Goal: Task Accomplishment & Management: Complete application form

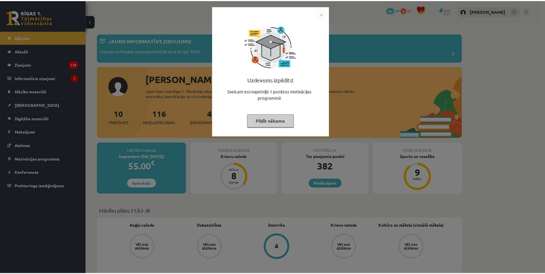
scroll to position [59, 0]
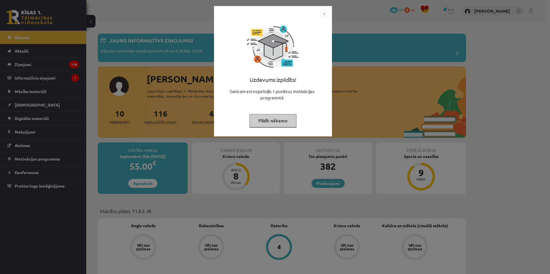
click at [323, 14] on img "Close" at bounding box center [324, 13] width 9 height 9
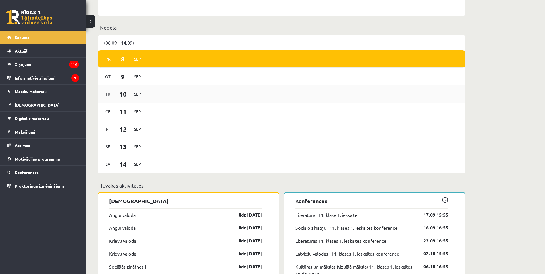
scroll to position [402, 0]
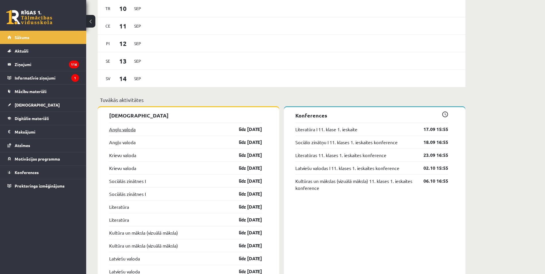
click at [125, 130] on link "Angļu valoda" at bounding box center [122, 129] width 26 height 7
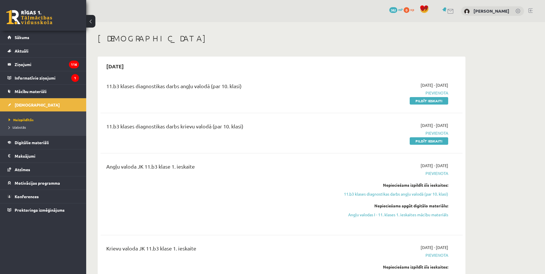
scroll to position [59, 0]
click at [445, 103] on link "Pildīt ieskaiti" at bounding box center [429, 100] width 39 height 7
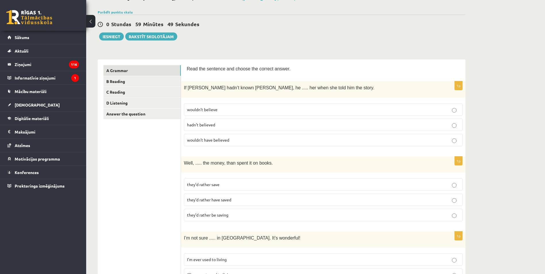
scroll to position [38, 0]
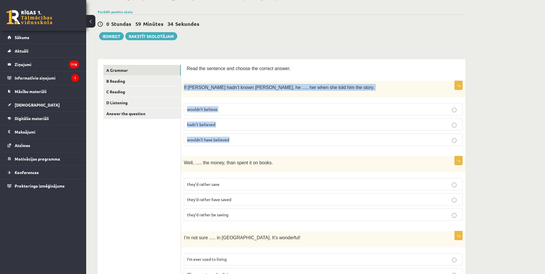
drag, startPoint x: 184, startPoint y: 87, endPoint x: 287, endPoint y: 139, distance: 115.2
type textarea "**********"
click at [287, 139] on div "1p If Tom hadn’t known Mariam, he ..... her when she told him the story. wouldn…" at bounding box center [323, 115] width 285 height 69
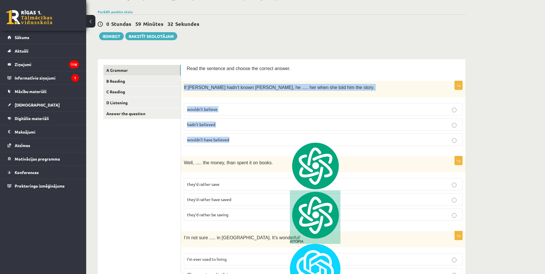
click at [234, 81] on div "If Tom hadn’t known Mariam, he ..... her when she told him the story." at bounding box center [323, 89] width 285 height 16
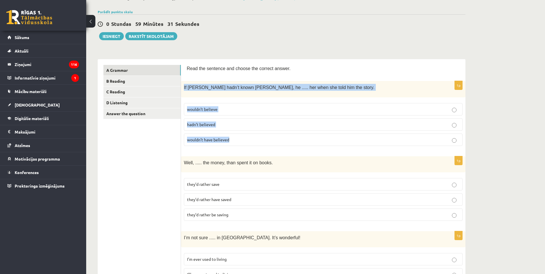
drag, startPoint x: 182, startPoint y: 87, endPoint x: 247, endPoint y: 144, distance: 87.0
click at [247, 144] on div "1p If Tom hadn’t known Mariam, he ..... her when she told him the story. wouldn…" at bounding box center [323, 115] width 285 height 69
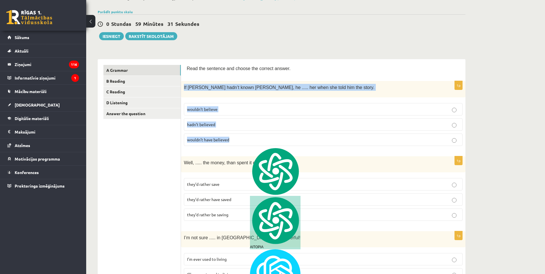
copy div "If Tom hadn’t known Mariam, he ..... her when she told him the story. wouldn’t …"
click at [216, 83] on div "If Tom hadn’t known Mariam, he ..... her when she told him the story." at bounding box center [323, 89] width 285 height 16
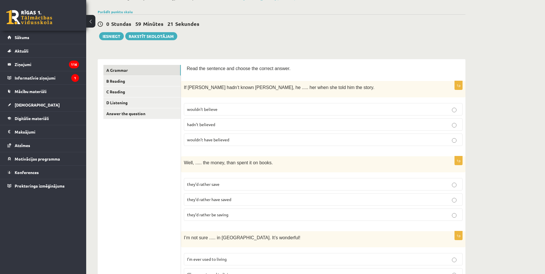
click at [218, 112] on label "wouldn’t believe" at bounding box center [323, 109] width 279 height 12
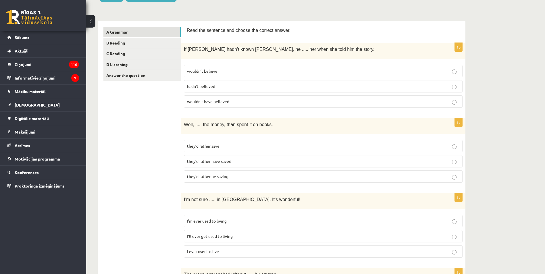
scroll to position [77, 0]
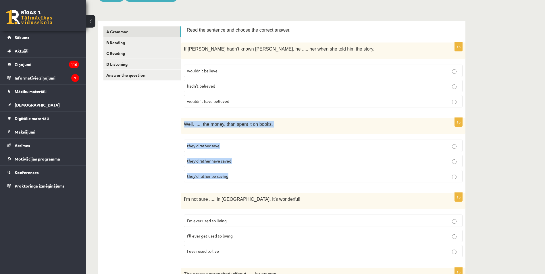
drag, startPoint x: 181, startPoint y: 124, endPoint x: 241, endPoint y: 174, distance: 78.5
click at [241, 174] on div "1p Well, ..... the money, than spent it on books. they’d rather save they’d rat…" at bounding box center [323, 152] width 285 height 69
copy div "Well, ..... the money, than spent it on books. they’d rather save they’d rather…"
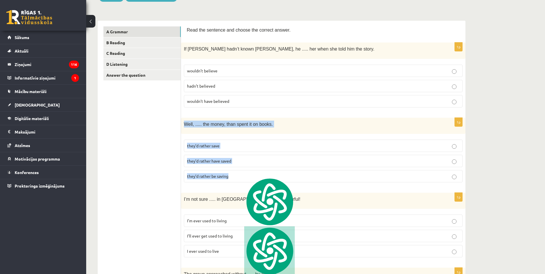
click at [255, 119] on div "Well, ..... the money, than spent it on books." at bounding box center [323, 126] width 285 height 16
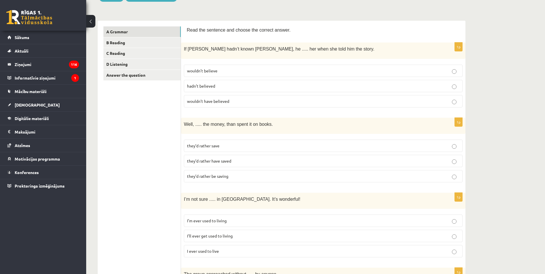
click at [242, 163] on p "they’d rather have saved" at bounding box center [323, 161] width 272 height 6
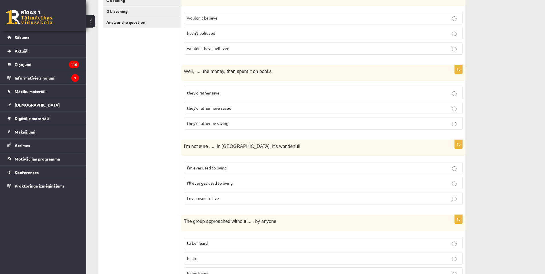
scroll to position [134, 0]
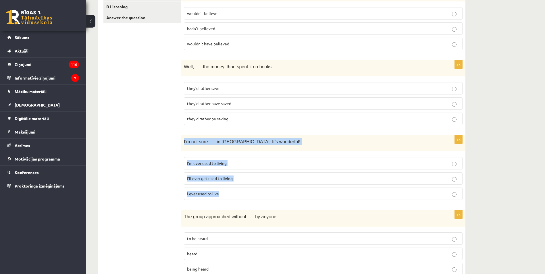
drag, startPoint x: 186, startPoint y: 141, endPoint x: 252, endPoint y: 190, distance: 82.4
click at [252, 190] on div "1p I’m not sure ..... in Paris. It’s wonderful! I’m ever used to living I’ll ev…" at bounding box center [323, 169] width 285 height 69
copy div "I’m not sure ..... in Paris. It’s wonderful! I’m ever used to living I’ll ever …"
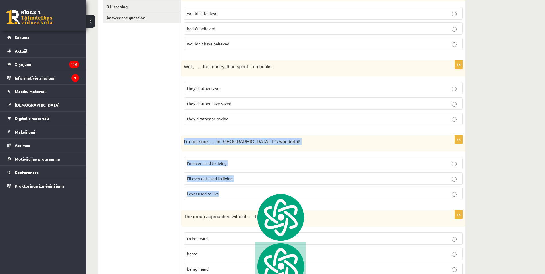
click at [241, 169] on fieldset "I’m ever used to living I’ll ever get used to living I ever used to live" at bounding box center [323, 177] width 279 height 47
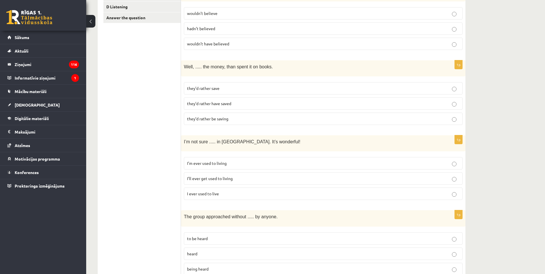
click at [241, 177] on p "I’ll ever get used to living" at bounding box center [323, 179] width 272 height 6
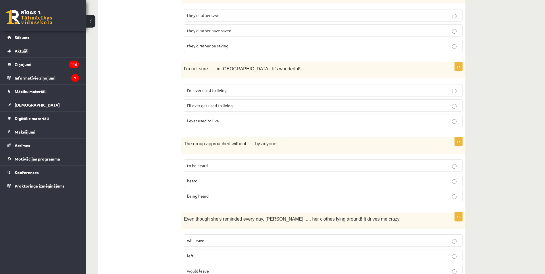
scroll to position [211, 0]
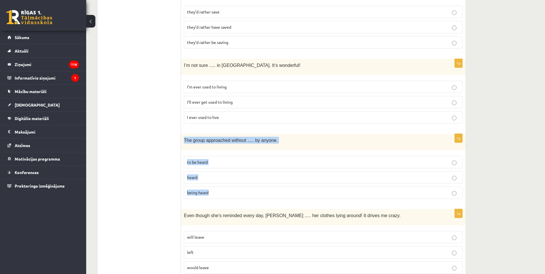
drag, startPoint x: 184, startPoint y: 138, endPoint x: 244, endPoint y: 189, distance: 78.5
click at [244, 189] on div "1p The group approached without ..... by anyone. to be heard heard being heard" at bounding box center [323, 168] width 285 height 69
copy div "The group approached without ..... by anyone. to be heard heard being heard"
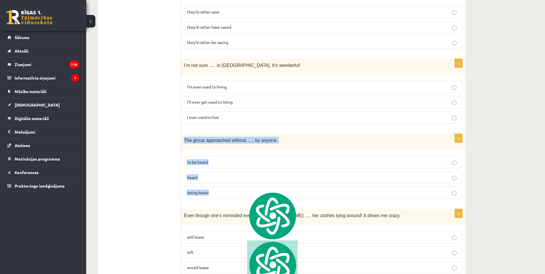
click at [241, 138] on span "The group approached without ..... by anyone." at bounding box center [231, 140] width 94 height 5
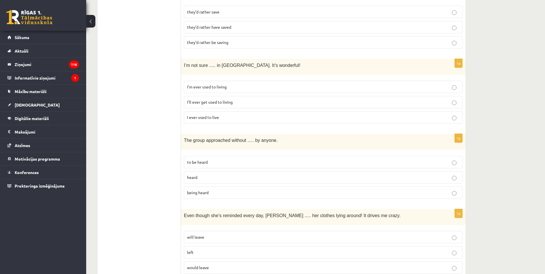
click at [235, 195] on label "being heard" at bounding box center [323, 193] width 279 height 12
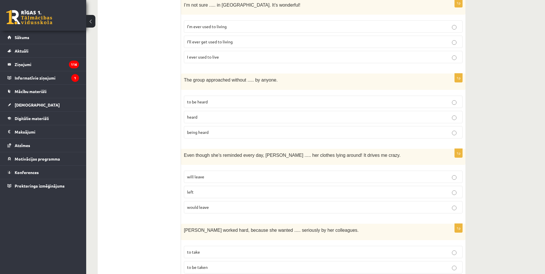
scroll to position [287, 0]
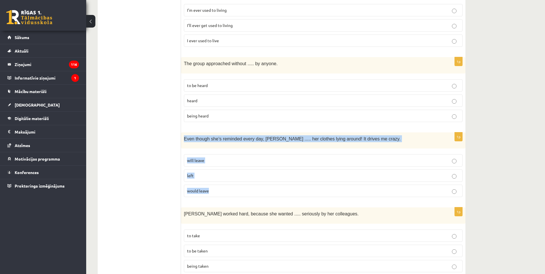
drag, startPoint x: 182, startPoint y: 138, endPoint x: 242, endPoint y: 195, distance: 83.0
click at [242, 195] on div "1p Even though she’s reminded every day, Cathy ..... her clothes lying around! …" at bounding box center [323, 167] width 285 height 69
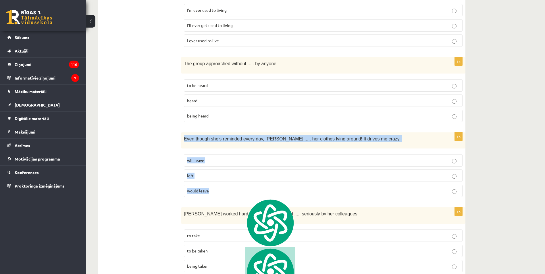
copy div "Even though she’s reminded every day, Cathy ..... her clothes lying around! It …"
click at [238, 135] on p "Even though she’s reminded every day, Cathy ..... her clothes lying around! It …" at bounding box center [309, 138] width 250 height 7
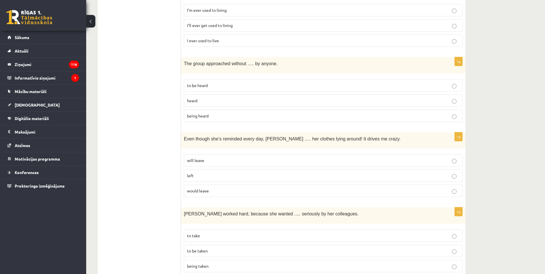
click at [224, 154] on label "will leave" at bounding box center [323, 160] width 279 height 12
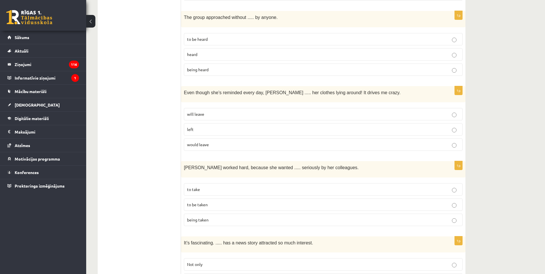
scroll to position [345, 0]
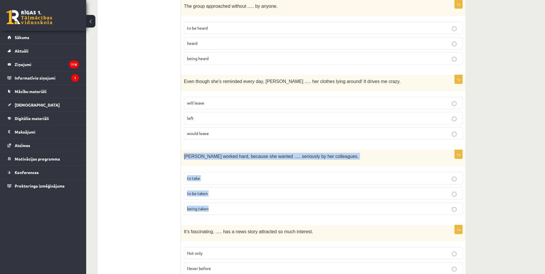
drag, startPoint x: 184, startPoint y: 153, endPoint x: 231, endPoint y: 206, distance: 70.8
click at [231, 206] on div "1p Emma worked hard, because she wanted ..... seriously by her colleagues. to t…" at bounding box center [323, 184] width 285 height 69
copy div "Emma worked hard, because she wanted ..... seriously by her colleagues. to take…"
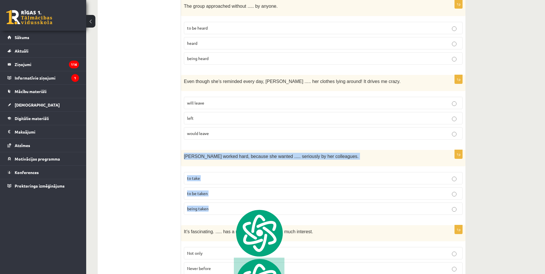
click at [226, 150] on div "Emma worked hard, because she wanted ..... seriously by her colleagues." at bounding box center [323, 158] width 285 height 16
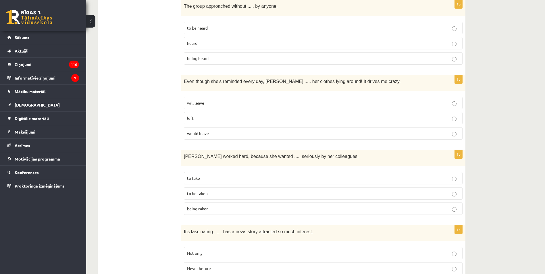
click at [263, 191] on p "to be taken" at bounding box center [323, 194] width 272 height 6
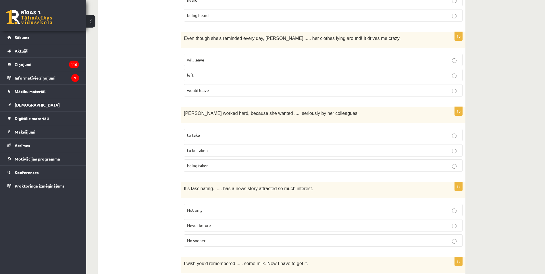
scroll to position [441, 0]
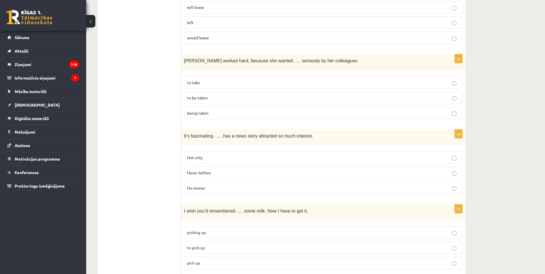
click at [214, 173] on p "Never before" at bounding box center [323, 173] width 272 height 6
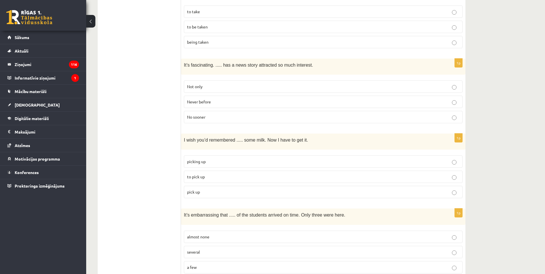
scroll to position [517, 0]
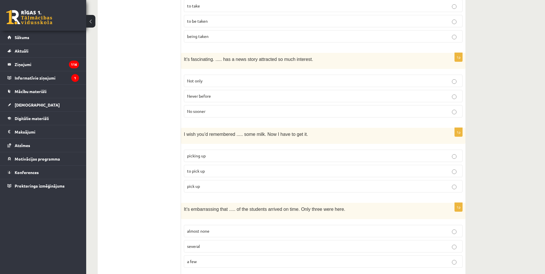
click at [240, 171] on p "to pick up" at bounding box center [323, 171] width 272 height 6
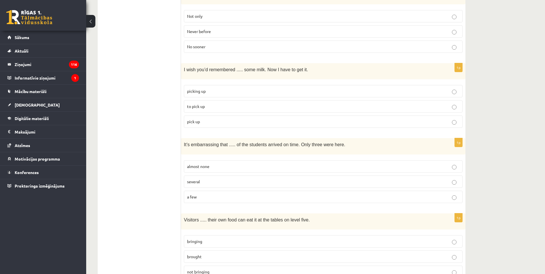
scroll to position [594, 0]
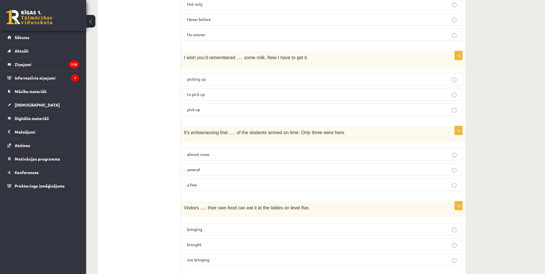
click at [291, 157] on label "almost none" at bounding box center [323, 154] width 279 height 12
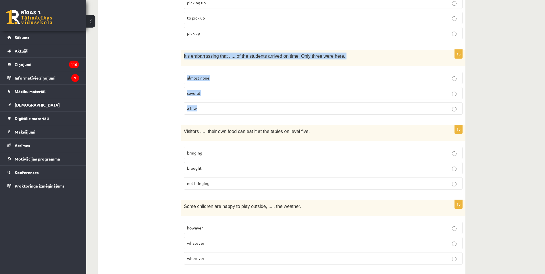
drag, startPoint x: 183, startPoint y: 54, endPoint x: 231, endPoint y: 106, distance: 71.0
click at [231, 106] on div "1p It’s embarrassing that ..... of the students arrived on time. Only three wer…" at bounding box center [323, 84] width 285 height 69
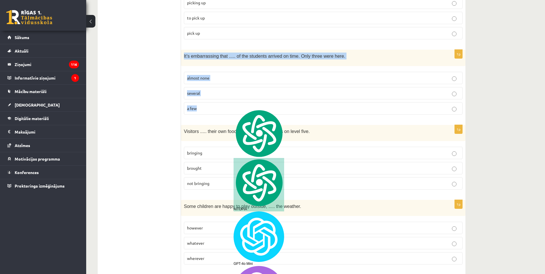
copy div "It’s embarrassing that ..... of the students arrived on time. Only three were h…"
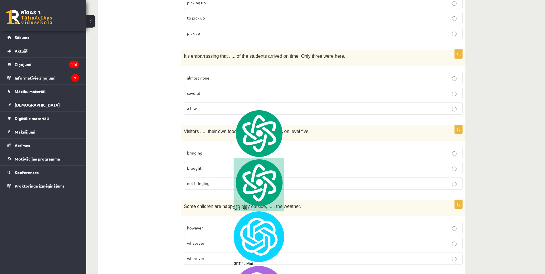
click at [222, 129] on span "Visitors ..... their own food can eat it at the tables on level five." at bounding box center [247, 131] width 126 height 5
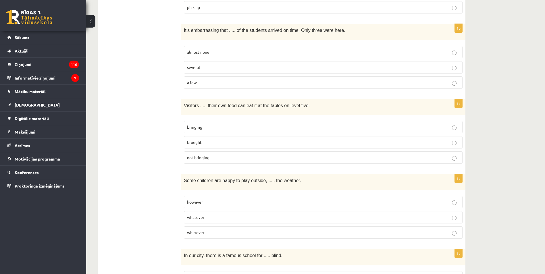
scroll to position [709, 0]
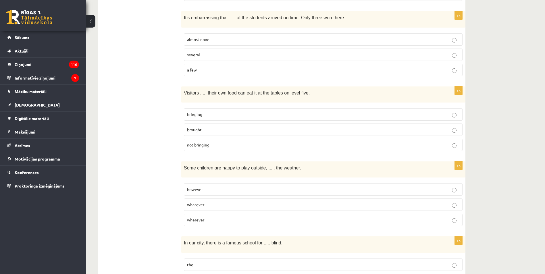
click at [274, 108] on label "bringing" at bounding box center [323, 114] width 279 height 12
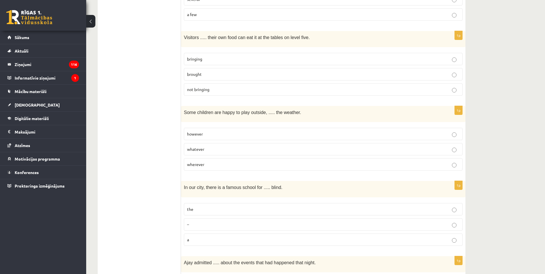
scroll to position [767, 0]
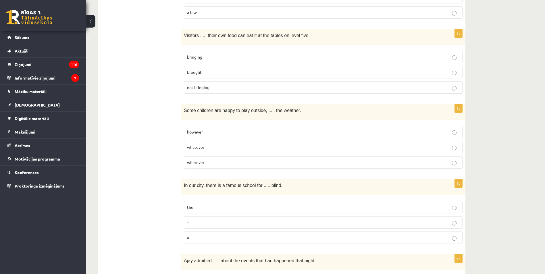
click at [248, 145] on p "whatever" at bounding box center [323, 147] width 272 height 6
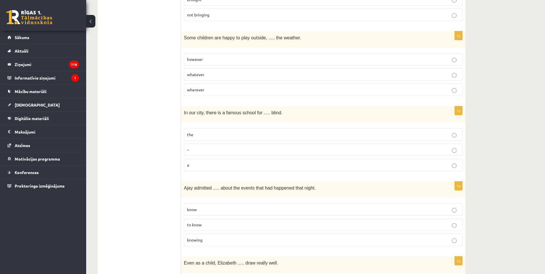
scroll to position [843, 0]
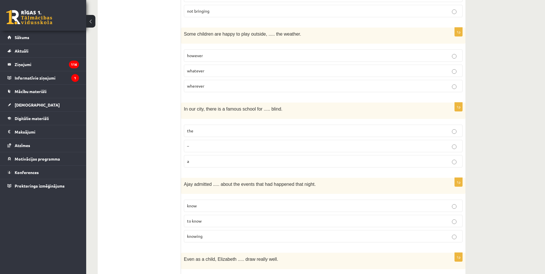
click at [266, 128] on p "the" at bounding box center [323, 131] width 272 height 6
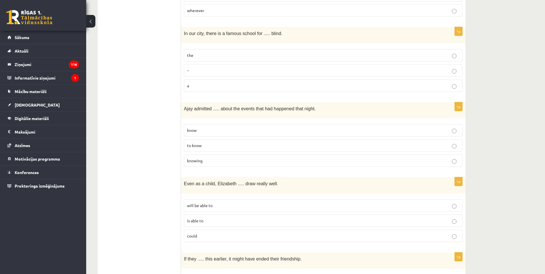
scroll to position [920, 0]
click at [230, 143] on p "to know" at bounding box center [323, 144] width 272 height 6
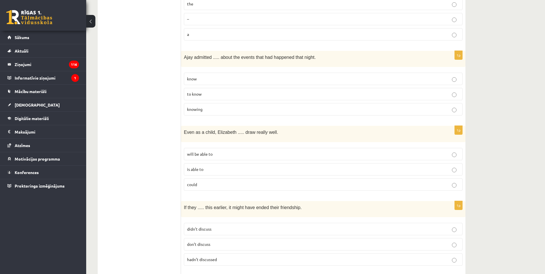
scroll to position [977, 0]
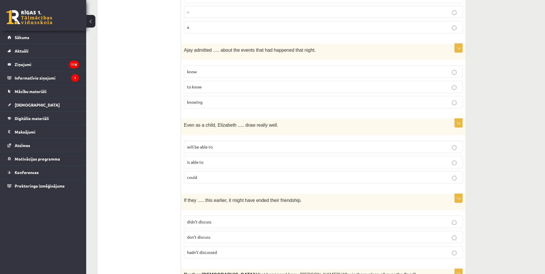
click at [249, 174] on p "could" at bounding box center [323, 177] width 272 height 6
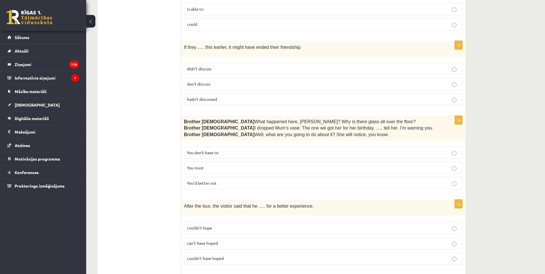
scroll to position [1073, 0]
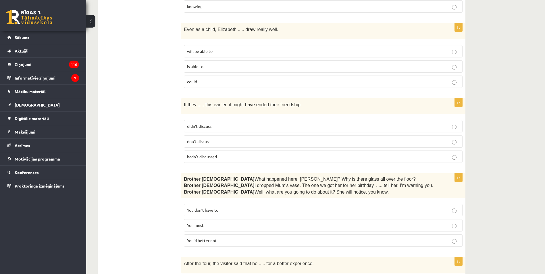
click at [257, 154] on p "hadn’t discussed" at bounding box center [323, 157] width 272 height 6
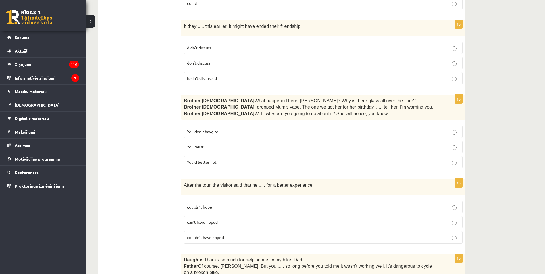
scroll to position [1130, 0]
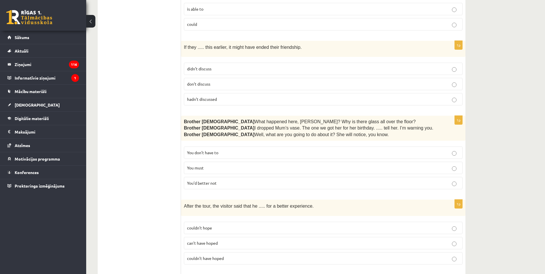
click at [345, 180] on p "You’d better not" at bounding box center [323, 183] width 272 height 6
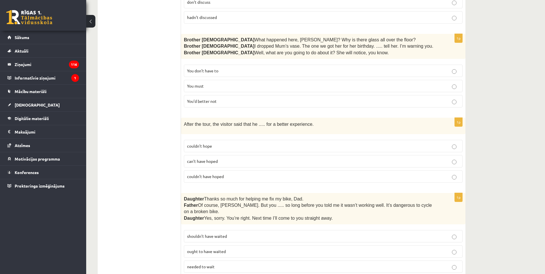
scroll to position [1226, 0]
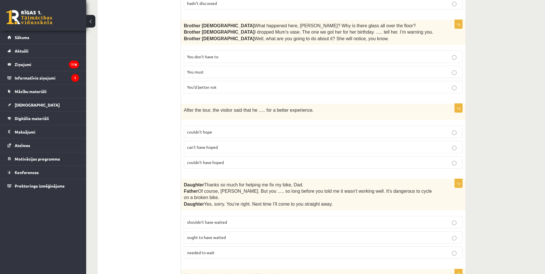
click at [245, 160] on p "couldn’t have hoped" at bounding box center [323, 163] width 272 height 6
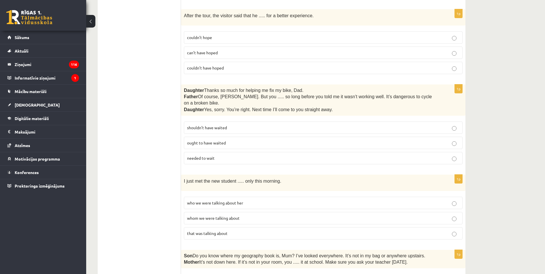
scroll to position [1322, 0]
click at [377, 118] on fieldset "shouldn’t have waited ought to have waited needed to wait" at bounding box center [323, 141] width 279 height 47
click at [461, 120] on label "shouldn’t have waited" at bounding box center [323, 126] width 279 height 12
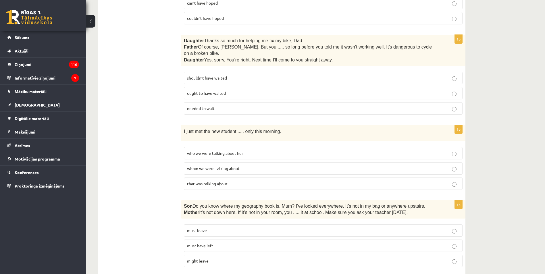
scroll to position [1374, 0]
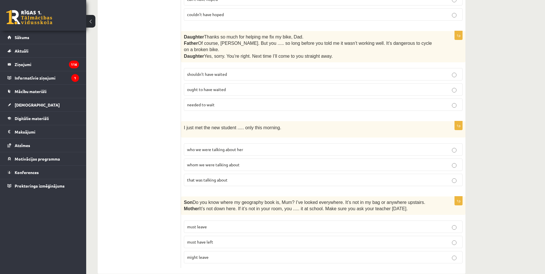
click at [244, 159] on label "whom we were talking about" at bounding box center [323, 165] width 279 height 12
drag, startPoint x: 203, startPoint y: 189, endPoint x: 413, endPoint y: 193, distance: 210.7
click at [413, 199] on p "Son  Do you know where my geography book is, Mum? I’ve looked everywhere. It’s …" at bounding box center [309, 202] width 250 height 6
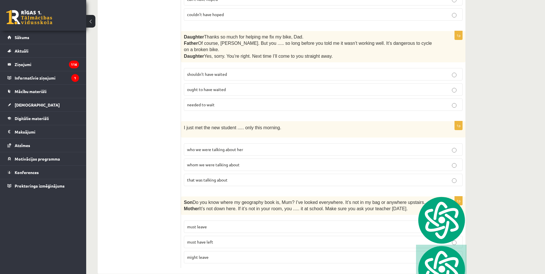
click at [227, 203] on div "Son  Do you know where my geography book is, Mum? I’ve looked everywhere. It’s …" at bounding box center [323, 206] width 285 height 19
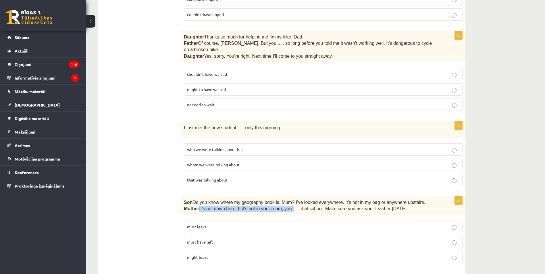
drag, startPoint x: 200, startPoint y: 201, endPoint x: 291, endPoint y: 201, distance: 91.1
click at [291, 201] on div "Son  Do you know where my geography book is, Mum? I’ve looked everywhere. It’s …" at bounding box center [323, 206] width 285 height 19
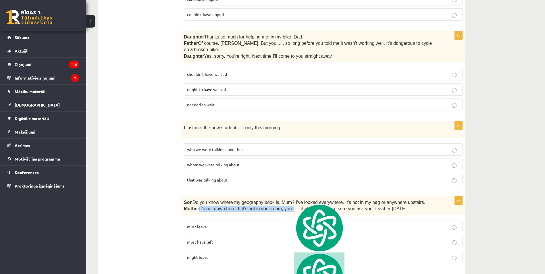
drag, startPoint x: 291, startPoint y: 201, endPoint x: 285, endPoint y: 201, distance: 6.0
click at [285, 206] on p "Mother  It’s not down here. If it’s not in your room, you ..... it at school. M…" at bounding box center [309, 209] width 250 height 6
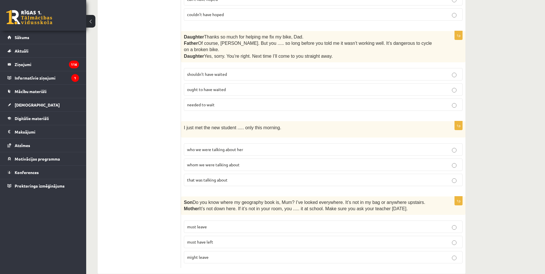
drag, startPoint x: 298, startPoint y: 199, endPoint x: 406, endPoint y: 199, distance: 107.2
click at [406, 206] on p "Mother  It’s not down here. If it’s not in your room, you ..... it at school. M…" at bounding box center [309, 209] width 250 height 6
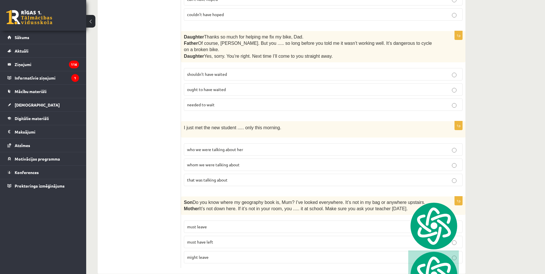
drag, startPoint x: 406, startPoint y: 199, endPoint x: 366, endPoint y: 200, distance: 39.7
click at [366, 206] on p "Mother  It’s not down here. If it’s not in your room, you ..... it at school. M…" at bounding box center [309, 209] width 250 height 6
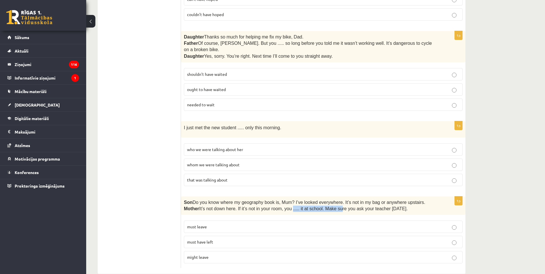
drag, startPoint x: 290, startPoint y: 199, endPoint x: 334, endPoint y: 198, distance: 44.3
click at [334, 206] on span "It’s not down here. If it’s not in your room, you ..... it at school. Make sure…" at bounding box center [303, 208] width 209 height 5
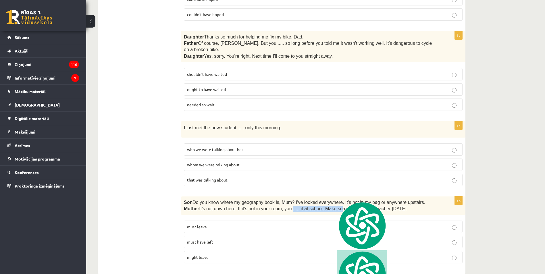
drag, startPoint x: 334, startPoint y: 198, endPoint x: 302, endPoint y: 208, distance: 33.1
click at [308, 206] on span "It’s not down here. If it’s not in your room, you ..... it at school. Make sure…" at bounding box center [303, 208] width 209 height 5
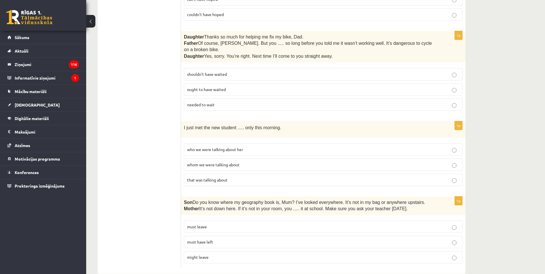
click at [299, 236] on label "must have left" at bounding box center [323, 242] width 279 height 12
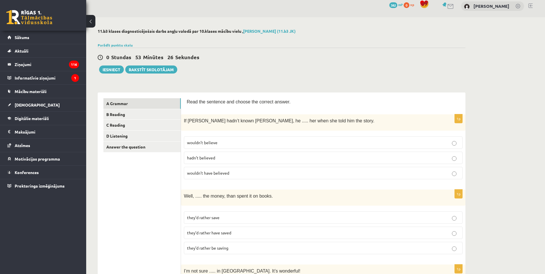
scroll to position [0, 0]
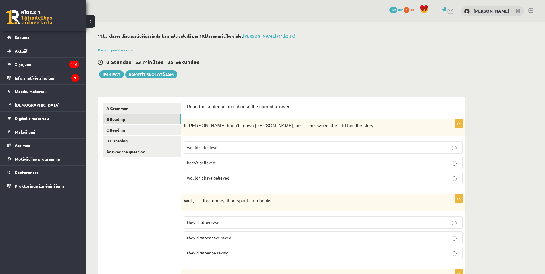
click at [156, 119] on link "B Reading" at bounding box center [141, 119] width 77 height 11
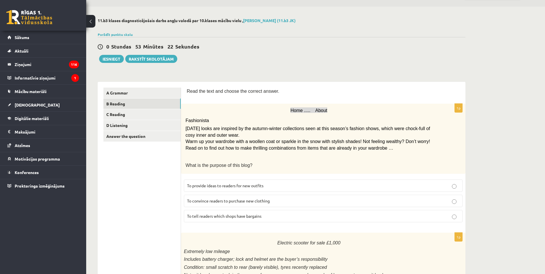
scroll to position [38, 0]
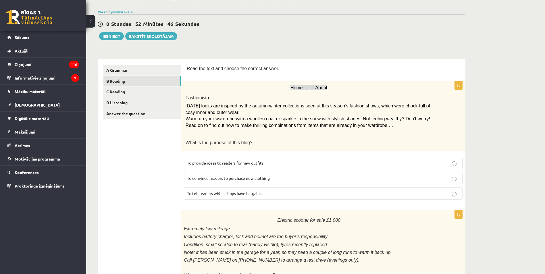
click at [286, 88] on p "Home ..... About" at bounding box center [309, 88] width 247 height 8
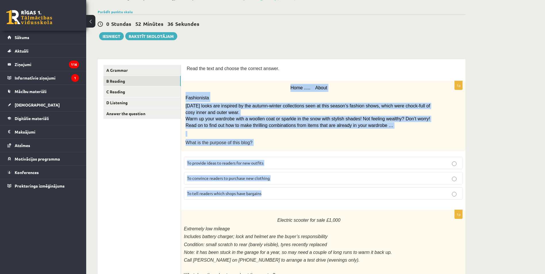
drag, startPoint x: 288, startPoint y: 85, endPoint x: 408, endPoint y: 191, distance: 159.6
click at [407, 191] on div "1p Home ..... About Fashionista Today’s looks are inspired by the autumn-winter…" at bounding box center [323, 142] width 285 height 123
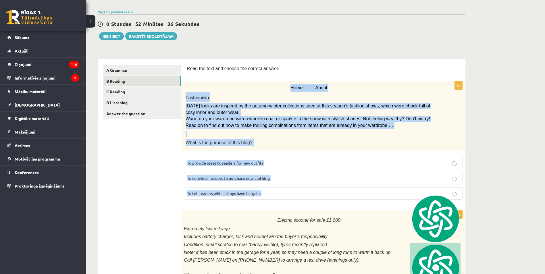
copy div "Home ..... About Fashionista Today’s looks are inspired by the autumn-winter co…"
click at [278, 132] on p at bounding box center [309, 134] width 247 height 6
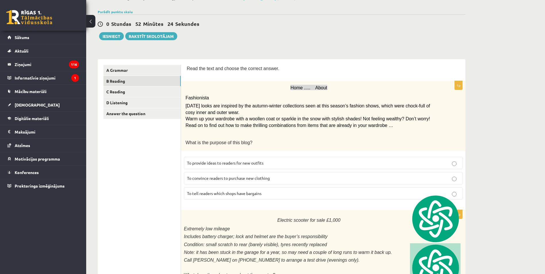
click at [289, 166] on label "To provide ideas to readers for new outfits" at bounding box center [323, 163] width 279 height 12
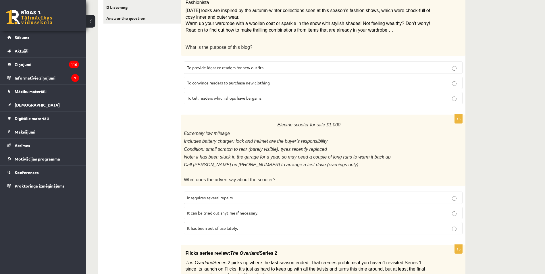
scroll to position [192, 0]
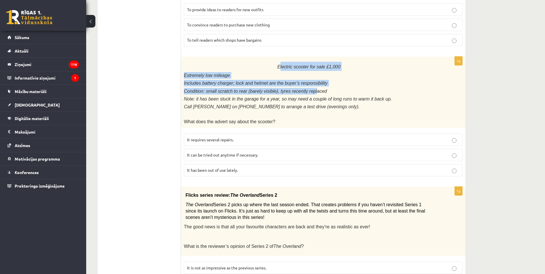
drag, startPoint x: 283, startPoint y: 63, endPoint x: 305, endPoint y: 82, distance: 29.4
click at [306, 86] on div "Electric scooter for sale £1,000 Extremely low mileage Includes battery charger…" at bounding box center [323, 92] width 285 height 71
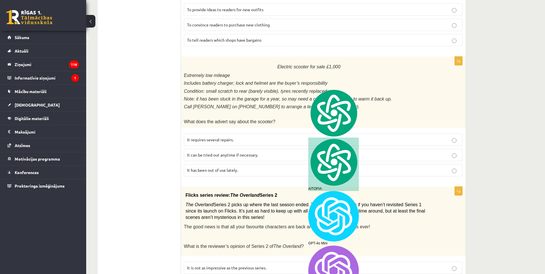
drag, startPoint x: 305, startPoint y: 82, endPoint x: 271, endPoint y: 65, distance: 37.8
click at [271, 65] on p "Electric scooter for sale £1,000" at bounding box center [309, 66] width 250 height 9
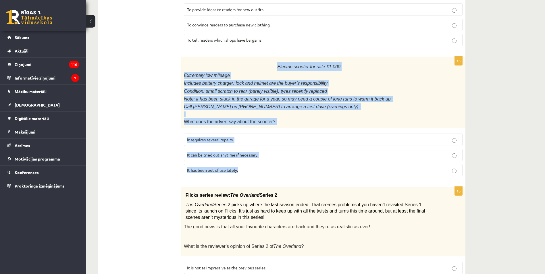
drag, startPoint x: 277, startPoint y: 64, endPoint x: 426, endPoint y: 171, distance: 183.2
click at [426, 171] on div "1p Electric scooter for sale £1,000 Extremely low mileage Includes battery char…" at bounding box center [323, 119] width 285 height 124
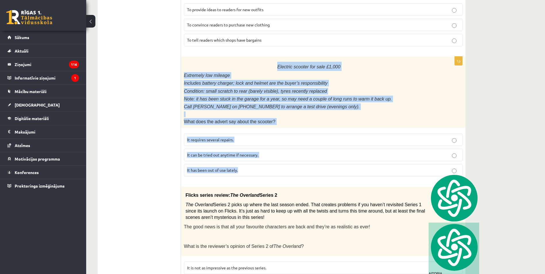
copy div "Electric scooter for sale £1,000 Extremely low mileage Includes battery charger…"
click at [327, 103] on p "Call Anna on 01632 960 0539 to arrange a test drive (evenings only)." at bounding box center [309, 106] width 250 height 7
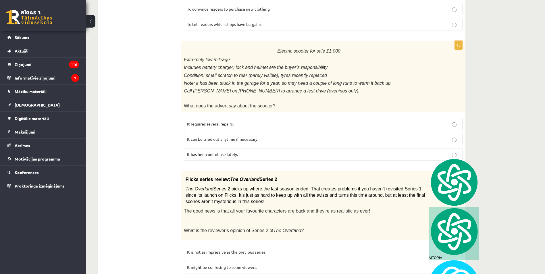
scroll to position [230, 0]
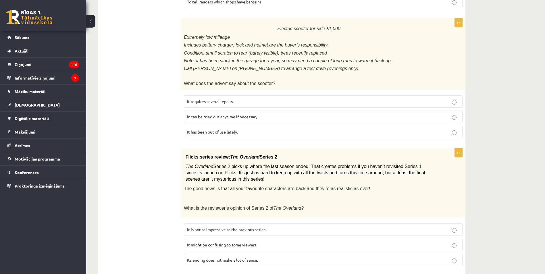
click at [247, 133] on label "It has been out of use lately." at bounding box center [323, 132] width 279 height 12
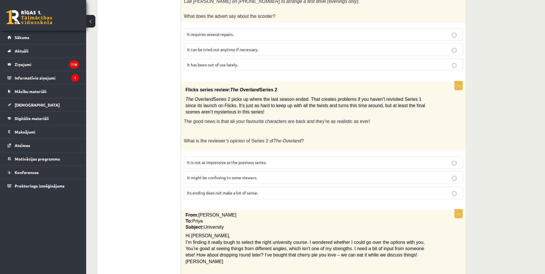
scroll to position [326, 0]
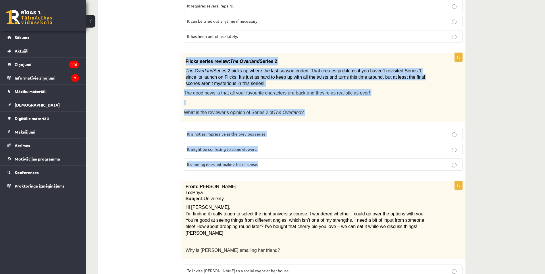
drag, startPoint x: 187, startPoint y: 60, endPoint x: 431, endPoint y: 163, distance: 264.9
click at [431, 163] on div "1p Flicks series review: The Overland Series 2 The Overland Series 2 picks up w…" at bounding box center [323, 114] width 285 height 122
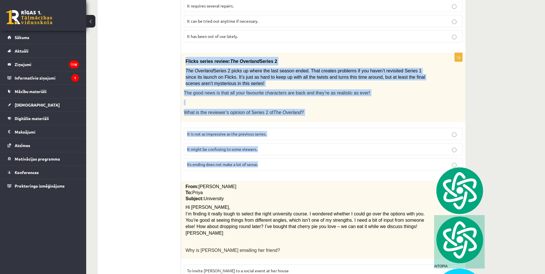
copy div "Flicks series review: The Overland Series 2 The Overland Series 2 picks up wher…"
click at [250, 69] on span "Series 2 picks up where the last season ended. That creates problems if you hav…" at bounding box center [306, 77] width 240 height 18
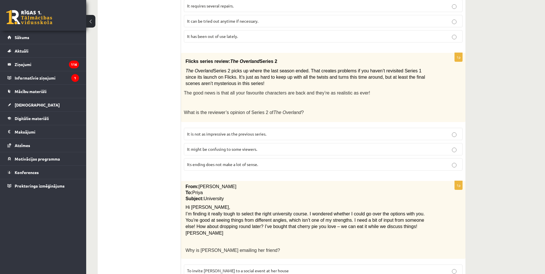
click at [258, 146] on p "It might be confusing to some viewers." at bounding box center [323, 149] width 272 height 6
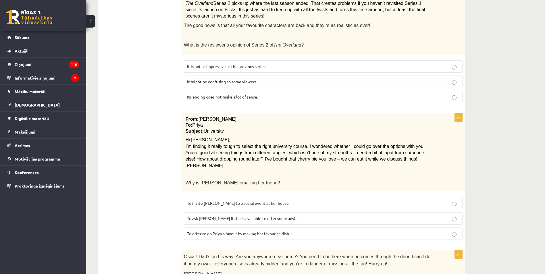
scroll to position [402, 0]
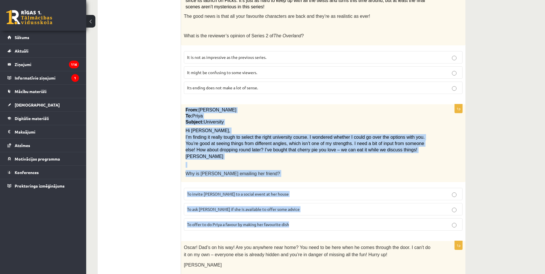
drag, startPoint x: 184, startPoint y: 105, endPoint x: 352, endPoint y: 218, distance: 202.8
click at [352, 218] on div "1p From: Emily To: Priya Subject: University Hi Priya, I’m finding it really to…" at bounding box center [323, 169] width 285 height 131
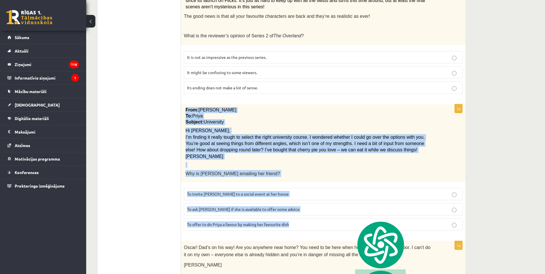
drag, startPoint x: 329, startPoint y: 172, endPoint x: 322, endPoint y: 160, distance: 13.8
click at [328, 172] on p "Why is Emily emailing her friend?" at bounding box center [309, 173] width 247 height 7
drag, startPoint x: 260, startPoint y: 118, endPoint x: 255, endPoint y: 104, distance: 14.1
click at [260, 119] on p "Subject: University" at bounding box center [309, 122] width 247 height 6
click at [312, 136] on span "I’m finding it really tough to select the right university course. I wondered w…" at bounding box center [305, 144] width 239 height 18
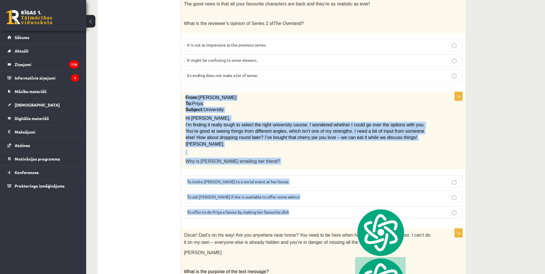
scroll to position [422, 0]
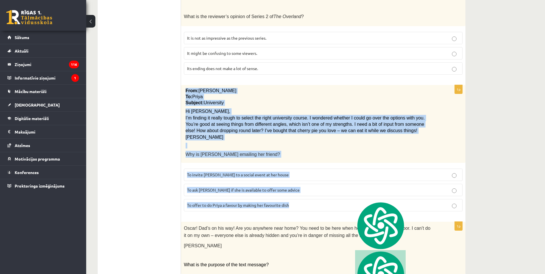
click at [264, 169] on label "To invite Priya to a social event at her house" at bounding box center [323, 175] width 279 height 12
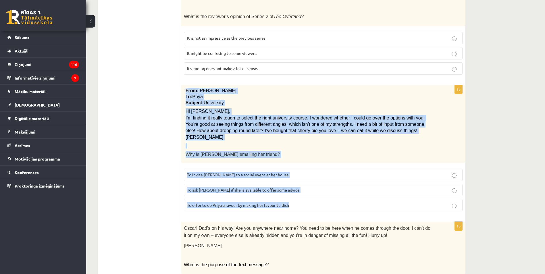
click at [337, 158] on div "From: Emily To: Priya Subject: University Hi Priya, I’m finding it really tough…" at bounding box center [323, 124] width 285 height 78
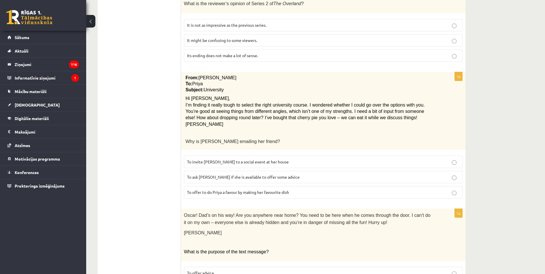
scroll to position [441, 0]
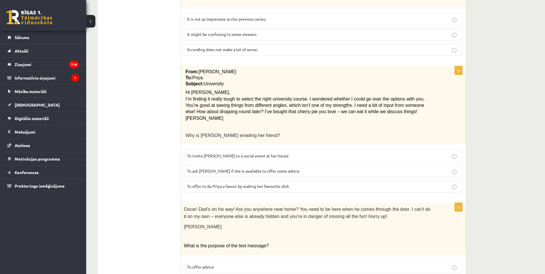
click at [277, 168] on span "To ask Priya if she is available to offer some advice" at bounding box center [243, 170] width 113 height 5
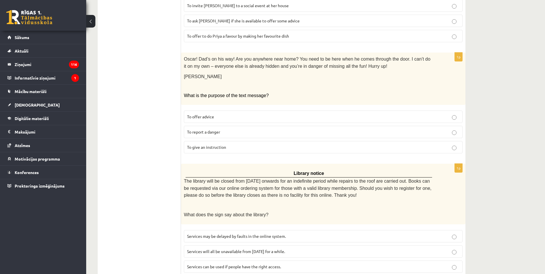
scroll to position [605, 0]
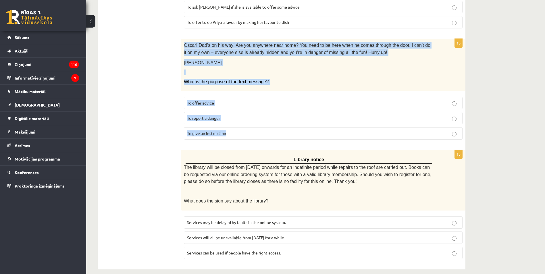
drag, startPoint x: 184, startPoint y: 44, endPoint x: 241, endPoint y: 8, distance: 67.2
click at [248, 126] on div "1p Oscar! Dad’s on his way! Are you anywhere near home? You need to be here whe…" at bounding box center [323, 91] width 285 height 105
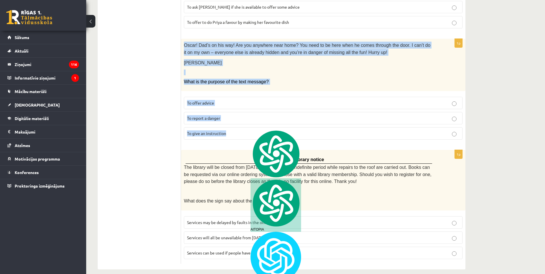
click at [295, 59] on p "Elizabeth" at bounding box center [309, 62] width 250 height 7
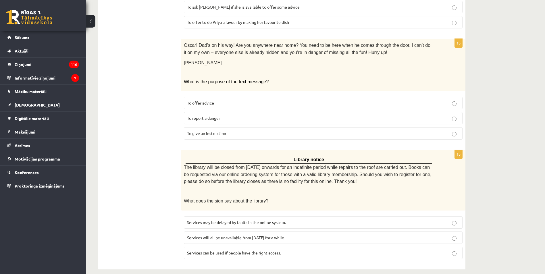
click at [245, 130] on p "To give an instruction" at bounding box center [323, 133] width 272 height 6
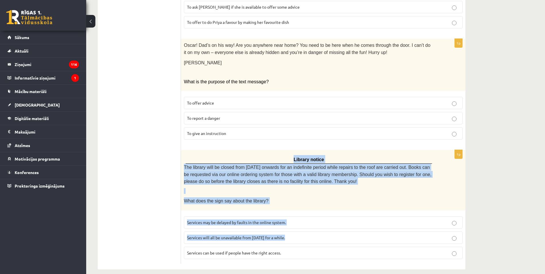
drag, startPoint x: 287, startPoint y: 150, endPoint x: 400, endPoint y: 237, distance: 143.1
click at [400, 237] on div "1p Library notice The library will be closed from Monday onwards for an indefin…" at bounding box center [323, 207] width 285 height 114
click at [291, 150] on div "Library notice The library will be closed from Monday onwards for an indefinite…" at bounding box center [323, 180] width 285 height 61
drag, startPoint x: 290, startPoint y: 147, endPoint x: 347, endPoint y: 243, distance: 111.1
click at [347, 243] on div "1p Library notice The library will be closed from Monday onwards for an indefin…" at bounding box center [323, 207] width 285 height 114
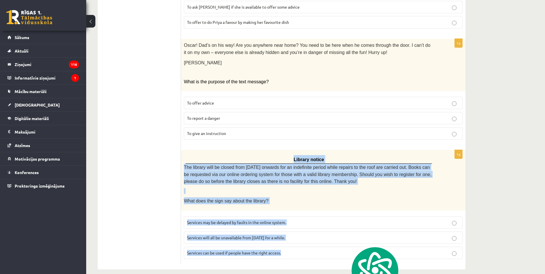
click at [275, 155] on p "Library notice" at bounding box center [308, 159] width 243 height 8
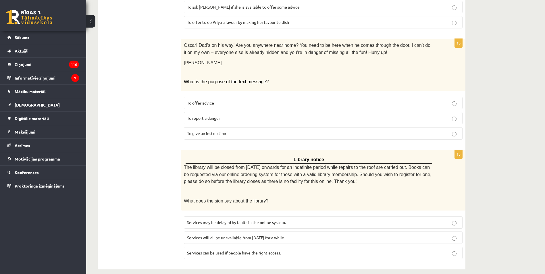
drag, startPoint x: 274, startPoint y: 252, endPoint x: 291, endPoint y: 248, distance: 17.3
click at [274, 251] on label "Services can be used if people have the right access." at bounding box center [323, 253] width 279 height 12
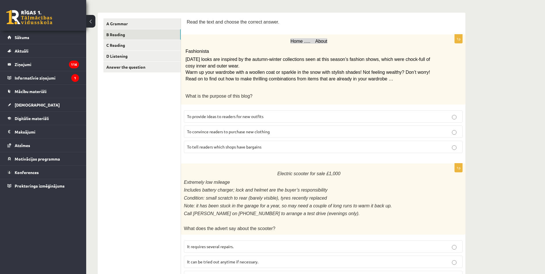
scroll to position [49, 0]
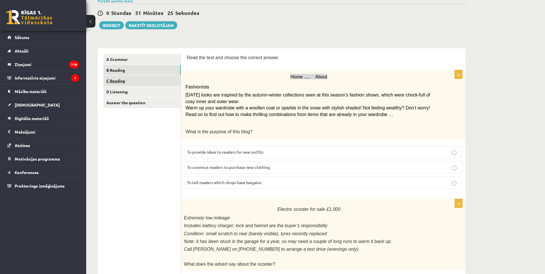
click at [131, 85] on link "C Reading" at bounding box center [141, 81] width 77 height 11
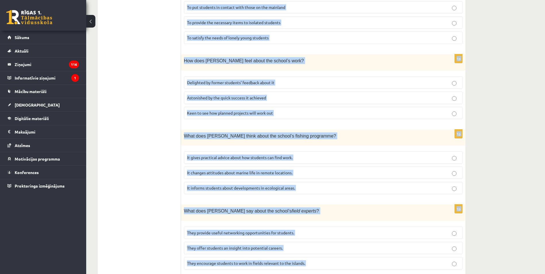
scroll to position [479, 0]
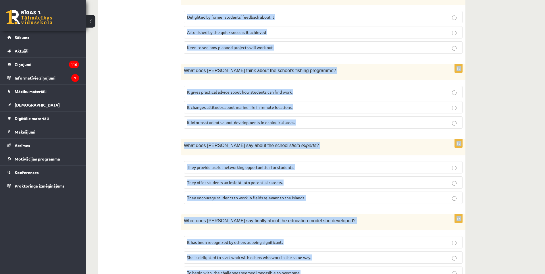
drag, startPoint x: 186, startPoint y: 107, endPoint x: 383, endPoint y: 277, distance: 259.9
click at [327, 214] on div "What does Anna say finally about the education model she developed?" at bounding box center [323, 222] width 285 height 16
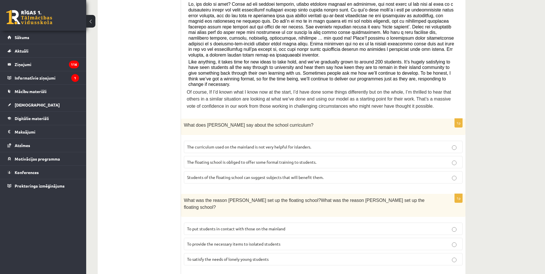
scroll to position [191, 0]
click at [286, 145] on span "The curriculum used on the mainland is not very helpful for islanders." at bounding box center [249, 147] width 124 height 5
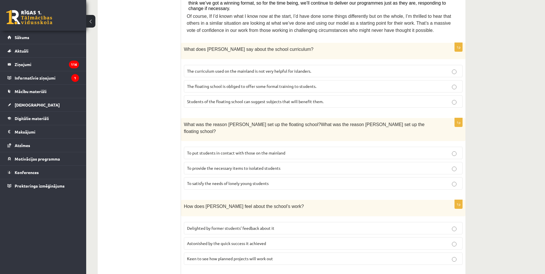
scroll to position [268, 0]
drag, startPoint x: 241, startPoint y: 143, endPoint x: 245, endPoint y: 153, distance: 10.0
click at [242, 165] on span "To provide the necessary items to isolated students" at bounding box center [233, 167] width 93 height 5
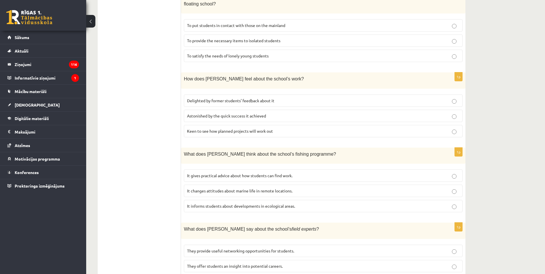
scroll to position [402, 0]
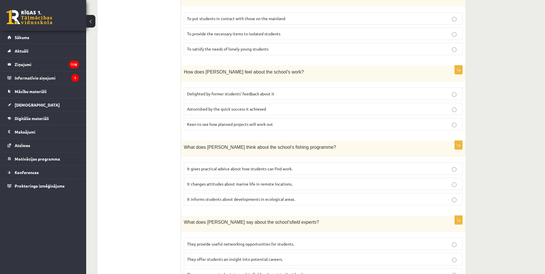
click at [260, 91] on p "Delighted by former students’ feedback about it" at bounding box center [323, 94] width 272 height 6
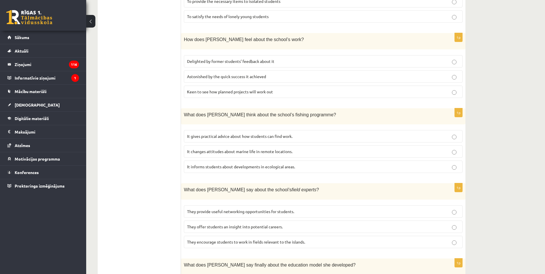
scroll to position [440, 0]
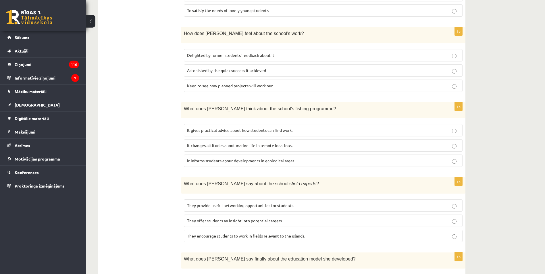
click at [221, 158] on span "It informs students about developments in ecological areas." at bounding box center [241, 160] width 108 height 5
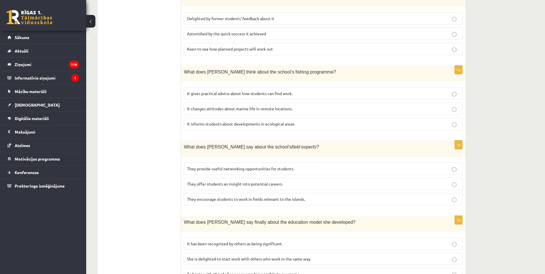
scroll to position [479, 0]
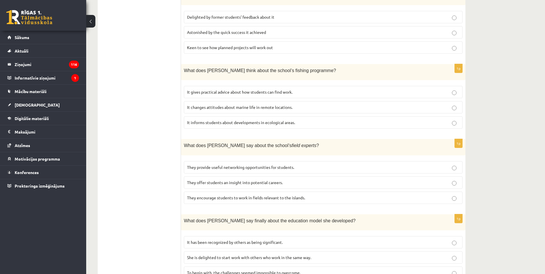
click at [226, 165] on fieldset "They provide useful networking opportunities for students. They offer students …" at bounding box center [323, 181] width 279 height 47
click at [225, 180] on p "They offer students an insight into potential careers." at bounding box center [323, 183] width 272 height 6
click at [224, 240] on span "It has been recognized by others as being significant." at bounding box center [235, 242] width 96 height 5
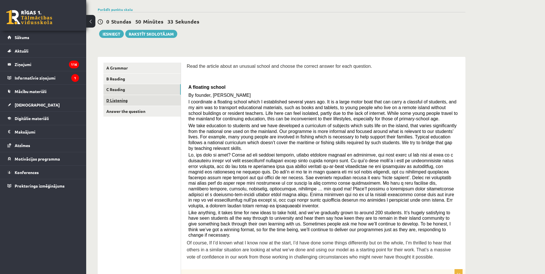
scroll to position [38, 0]
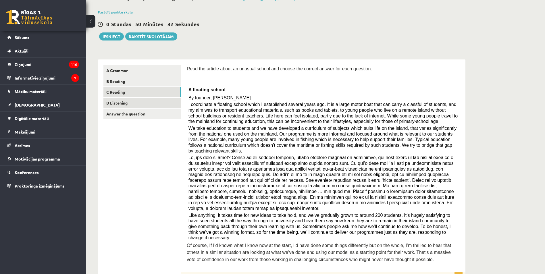
click at [137, 98] on link "D Listening" at bounding box center [141, 103] width 77 height 11
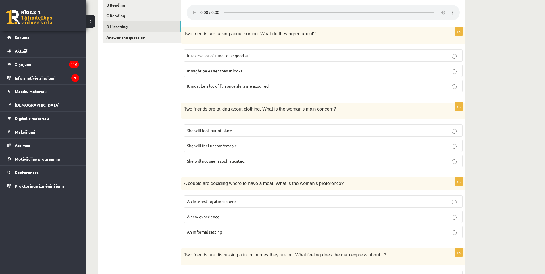
scroll to position [134, 0]
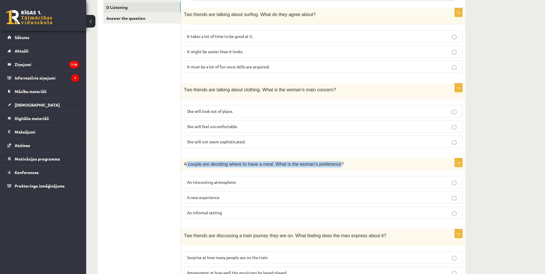
drag, startPoint x: 185, startPoint y: 165, endPoint x: 329, endPoint y: 165, distance: 143.4
click at [329, 165] on span "A couple are deciding where to have a meal. What is the woman’s preference?" at bounding box center [264, 164] width 160 height 5
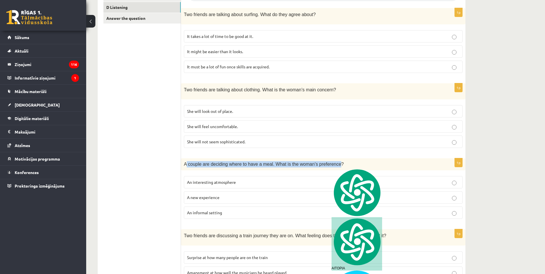
drag, startPoint x: 329, startPoint y: 165, endPoint x: 308, endPoint y: 165, distance: 21.0
click at [308, 165] on span "A couple are deciding where to have a meal. What is the woman’s preference?" at bounding box center [264, 164] width 160 height 5
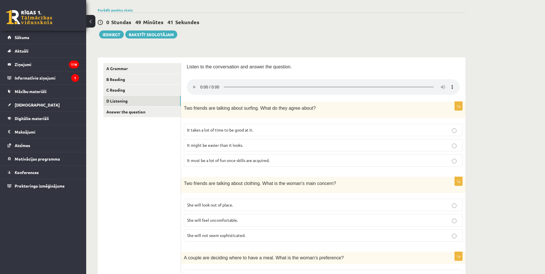
scroll to position [41, 0]
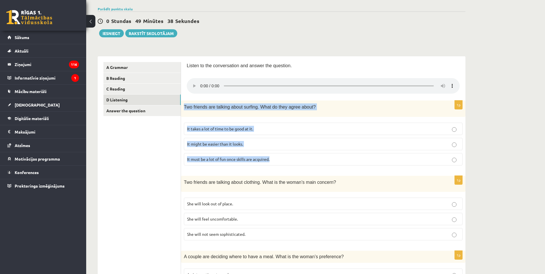
drag, startPoint x: 183, startPoint y: 107, endPoint x: 299, endPoint y: 165, distance: 129.4
click at [299, 165] on div "1p Two friends are talking about surfing. What do they agree about? It takes a …" at bounding box center [323, 135] width 285 height 69
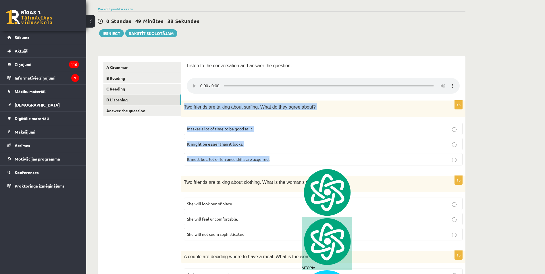
drag, startPoint x: 299, startPoint y: 164, endPoint x: 249, endPoint y: 119, distance: 67.1
click at [249, 119] on div "1p Two friends are talking about surfing. What do they agree about? It takes a …" at bounding box center [323, 135] width 285 height 69
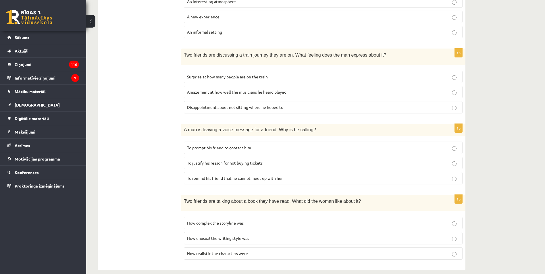
scroll to position [321, 0]
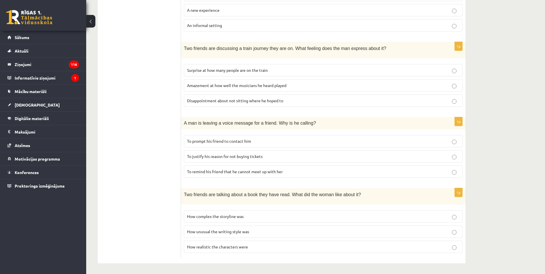
click at [450, 155] on p "To justify his reason for not buying tickets" at bounding box center [323, 156] width 272 height 6
click at [425, 214] on p "How complex the storyline was" at bounding box center [323, 217] width 272 height 6
click at [423, 246] on p "How realistic the characters were" at bounding box center [323, 247] width 272 height 6
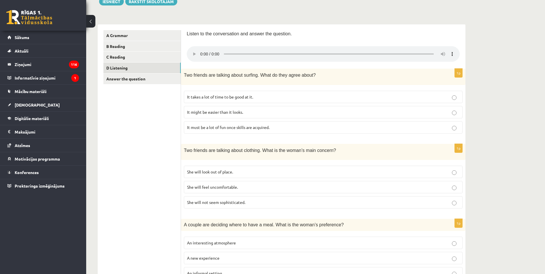
scroll to position [72, 0]
click at [289, 186] on p "She will feel uncomfortable." at bounding box center [323, 188] width 272 height 6
click at [394, 168] on label "She will look out of place." at bounding box center [323, 173] width 279 height 12
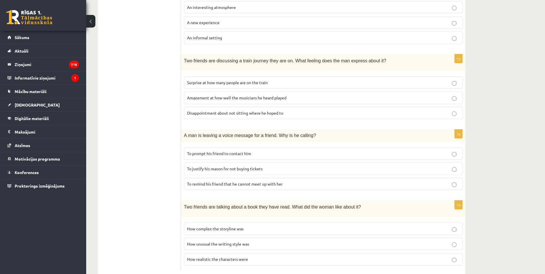
scroll to position [302, 0]
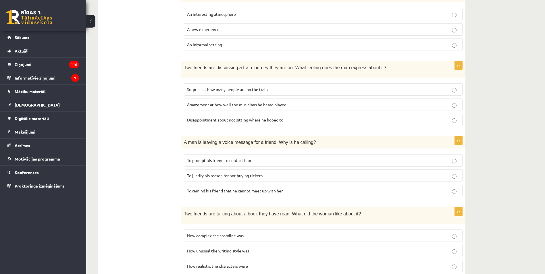
click at [356, 89] on p "Surprise at how many people are on the train" at bounding box center [323, 90] width 272 height 6
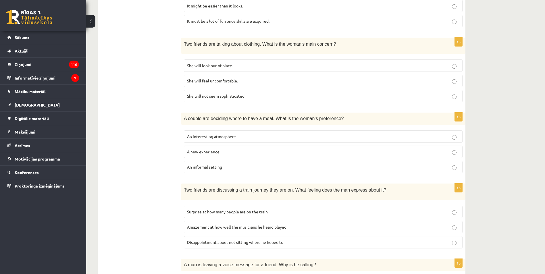
scroll to position [172, 0]
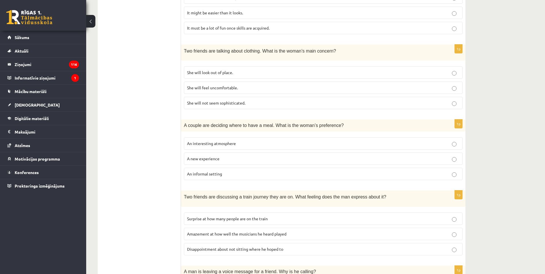
click at [267, 174] on p "An informal setting" at bounding box center [323, 174] width 272 height 6
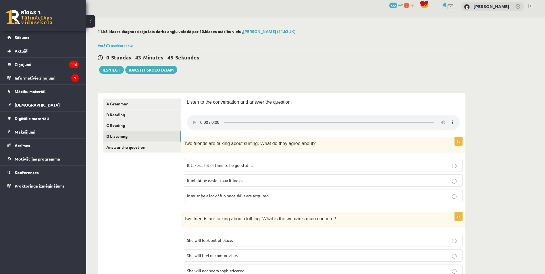
scroll to position [0, 0]
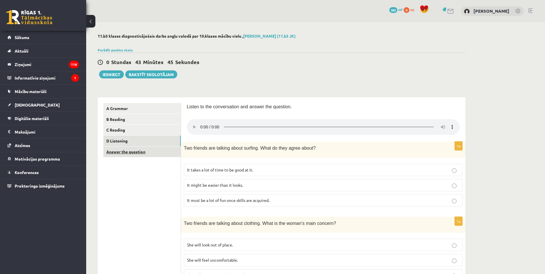
click at [135, 154] on link "Answer the question" at bounding box center [141, 152] width 77 height 11
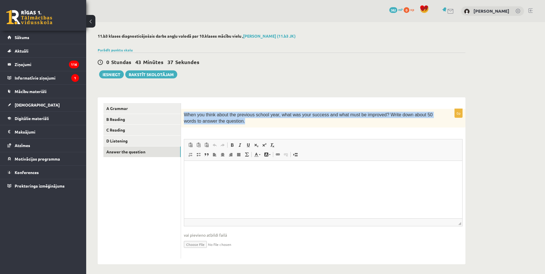
drag, startPoint x: 184, startPoint y: 115, endPoint x: 416, endPoint y: 120, distance: 232.9
click at [416, 120] on div "When you think about the previous school year, what was your success and what m…" at bounding box center [323, 118] width 285 height 19
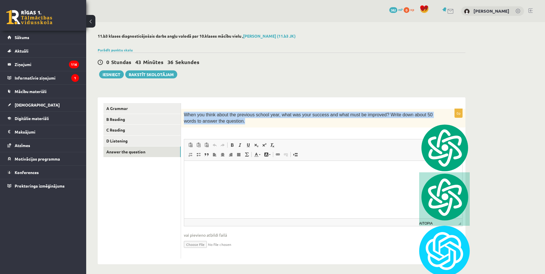
drag, startPoint x: 416, startPoint y: 120, endPoint x: 337, endPoint y: 113, distance: 79.7
click at [337, 113] on span "When you think about the previous school year, what was your success and what m…" at bounding box center [308, 117] width 249 height 11
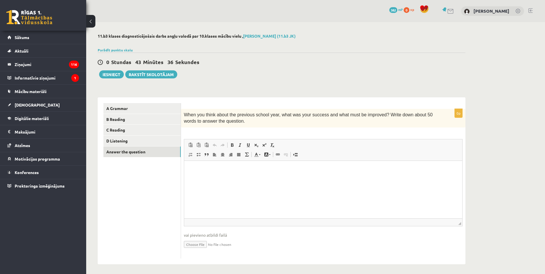
drag, startPoint x: 268, startPoint y: 187, endPoint x: 273, endPoint y: 174, distance: 14.5
click at [268, 178] on html at bounding box center [323, 170] width 278 height 18
click at [214, 169] on p "**********" at bounding box center [323, 169] width 267 height 6
click at [224, 169] on p "**********" at bounding box center [323, 169] width 267 height 6
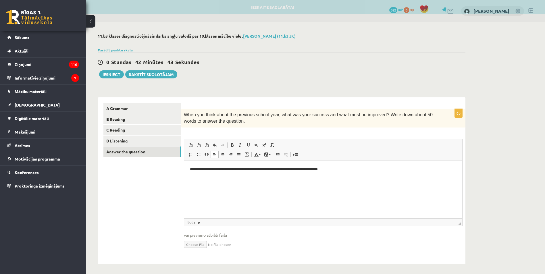
click at [354, 170] on p "**********" at bounding box center [323, 169] width 267 height 6
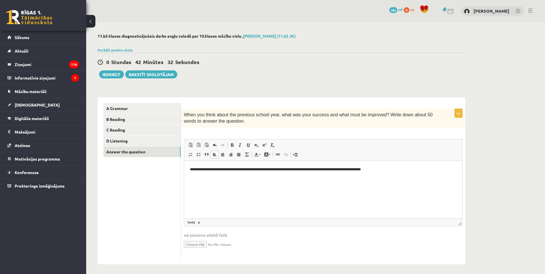
click at [341, 171] on p "**********" at bounding box center [323, 169] width 267 height 6
click at [339, 171] on p "**********" at bounding box center [323, 169] width 267 height 6
click at [398, 169] on p "**********" at bounding box center [323, 169] width 267 height 6
click at [376, 169] on p "**********" at bounding box center [323, 169] width 267 height 6
click at [397, 169] on p "**********" at bounding box center [323, 169] width 267 height 6
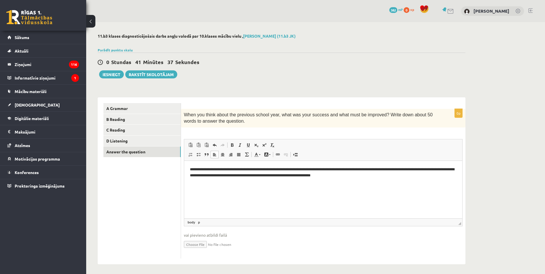
click at [364, 173] on p "**********" at bounding box center [323, 172] width 267 height 12
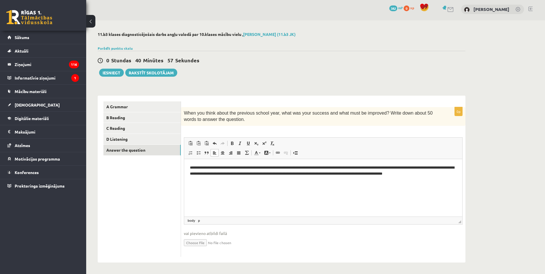
scroll to position [2, 0]
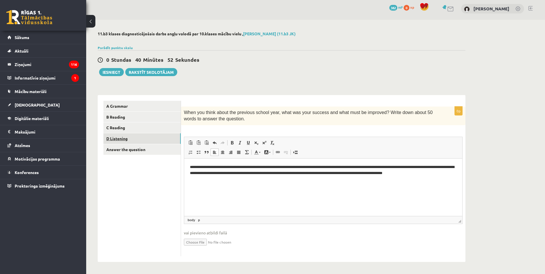
click at [147, 139] on link "D Listening" at bounding box center [141, 138] width 77 height 11
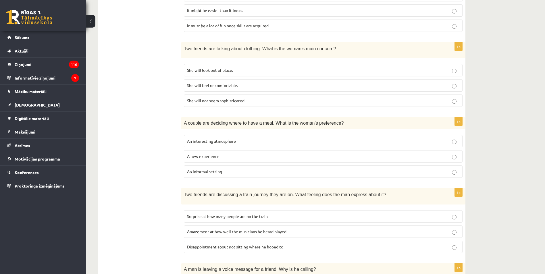
scroll to position [22, 0]
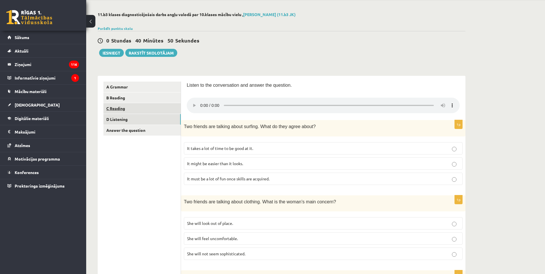
click at [145, 105] on link "C Reading" at bounding box center [141, 108] width 77 height 11
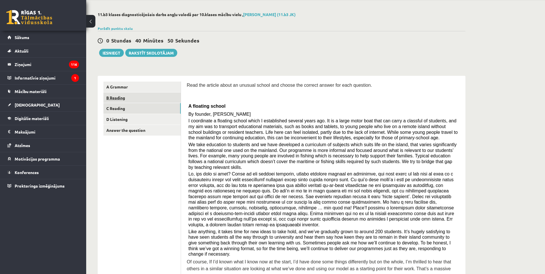
click at [145, 97] on link "B Reading" at bounding box center [141, 98] width 77 height 11
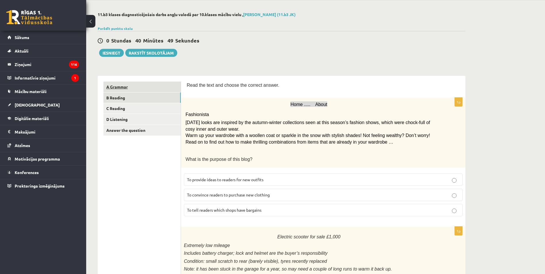
click at [145, 91] on link "A Grammar" at bounding box center [141, 87] width 77 height 11
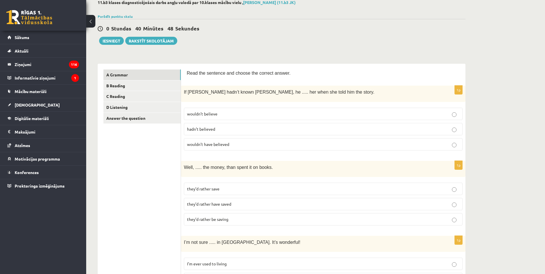
scroll to position [41, 0]
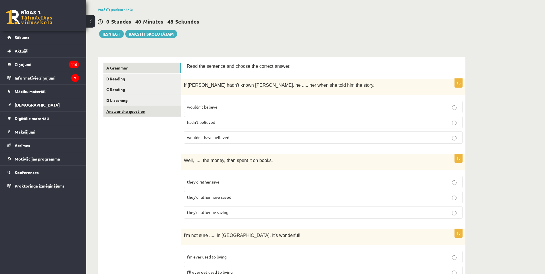
click at [155, 115] on link "Answer the question" at bounding box center [141, 111] width 77 height 11
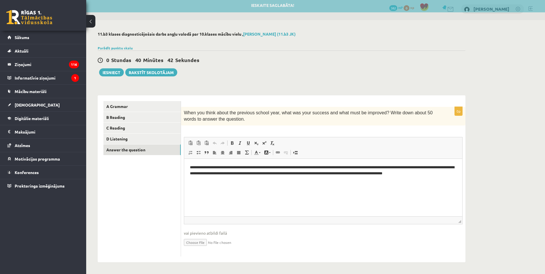
scroll to position [2, 0]
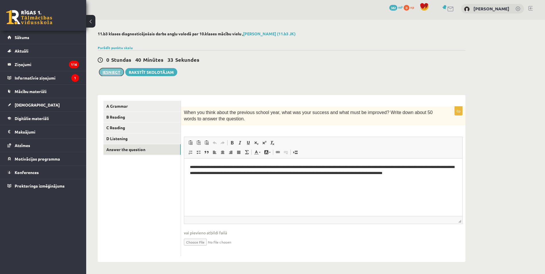
click at [121, 73] on button "Iesniegt" at bounding box center [111, 72] width 25 height 8
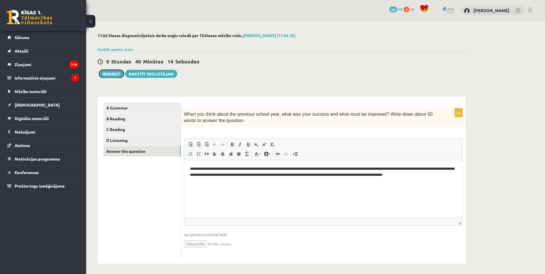
scroll to position [0, 0]
click at [113, 71] on button "Iesniegt" at bounding box center [111, 74] width 25 height 8
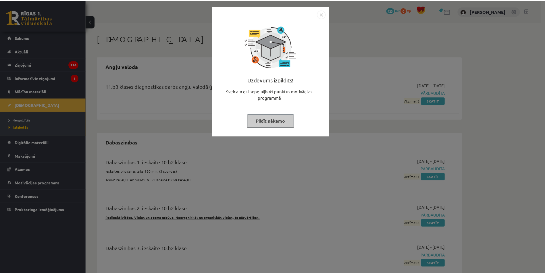
scroll to position [59, 0]
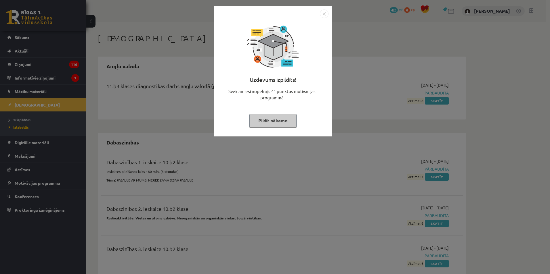
click at [321, 17] on img "Close" at bounding box center [324, 13] width 9 height 9
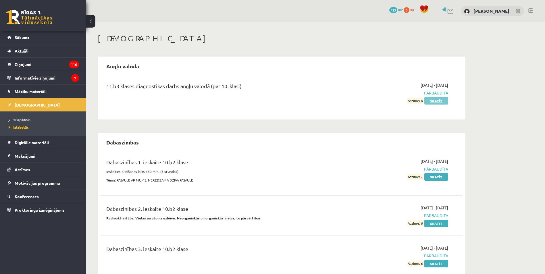
click at [440, 101] on link "Skatīt" at bounding box center [437, 100] width 24 height 7
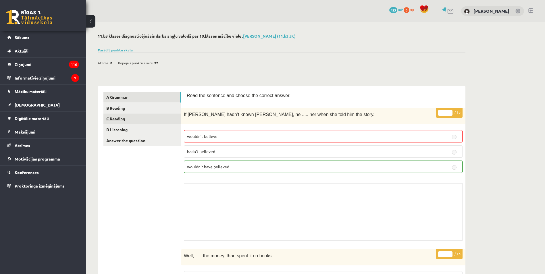
click at [138, 114] on link "C Reading" at bounding box center [141, 119] width 77 height 11
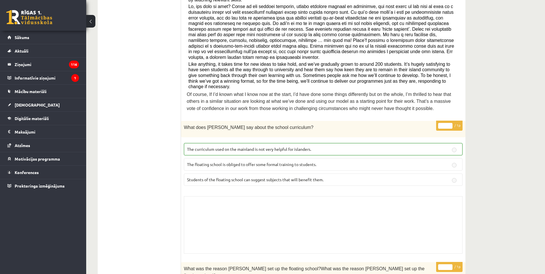
scroll to position [57, 0]
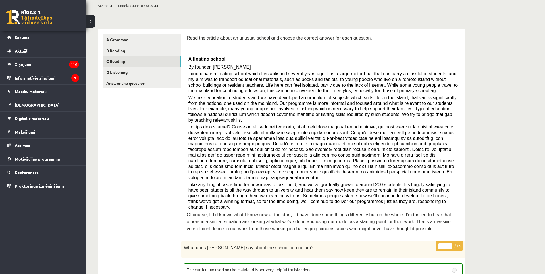
click at [138, 87] on link "Answer the question" at bounding box center [141, 83] width 77 height 11
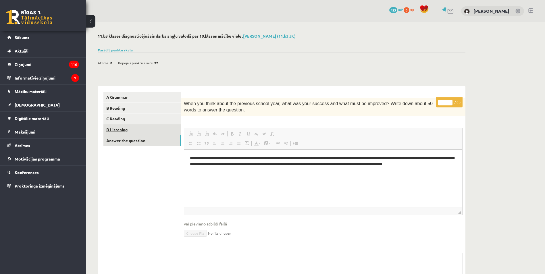
scroll to position [0, 0]
click at [149, 132] on link "D Listening" at bounding box center [141, 129] width 77 height 11
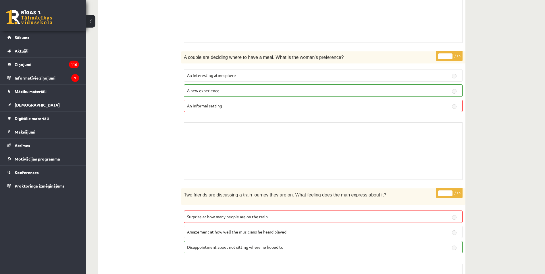
scroll to position [342, 0]
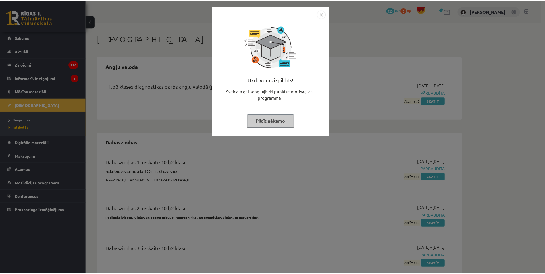
scroll to position [59, 0]
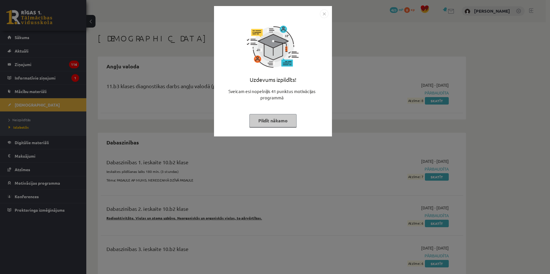
click at [396, 24] on div "Uzdevums izpildīts! Sveicam esi nopelnījis 41 punktus motivācijas programmā Pil…" at bounding box center [275, 137] width 550 height 274
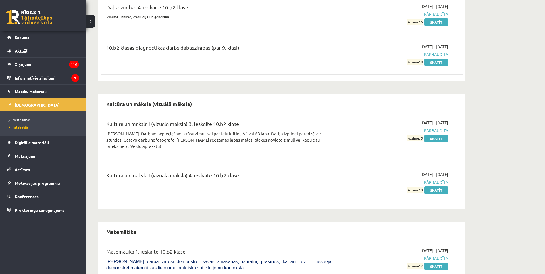
scroll to position [0, 0]
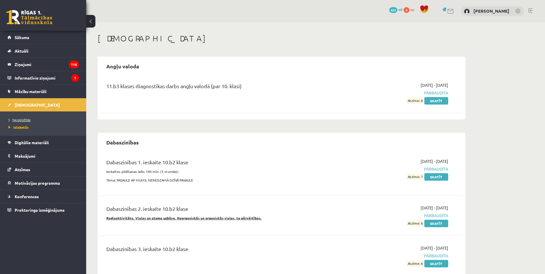
click at [34, 120] on link "Neizpildītās" at bounding box center [45, 119] width 72 height 5
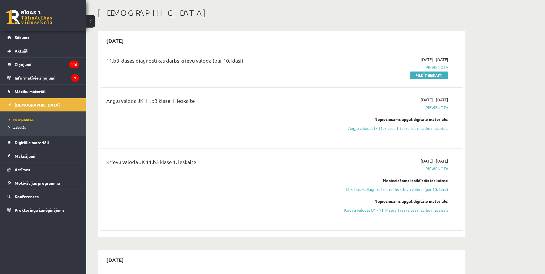
scroll to position [21, 0]
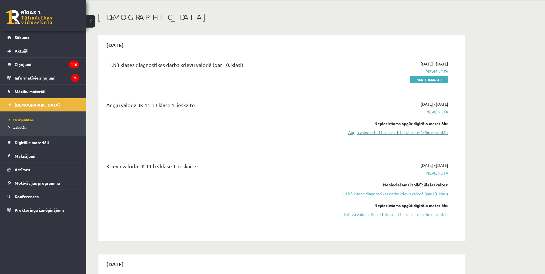
click at [422, 134] on link "Angļu valodas I - 11. klases 1. ieskaites mācību materiāls" at bounding box center [394, 133] width 108 height 6
click at [421, 78] on link "Pildīt ieskaiti" at bounding box center [429, 79] width 39 height 7
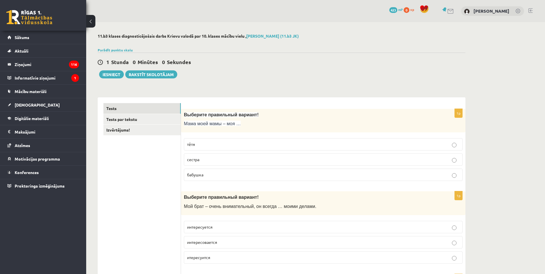
scroll to position [59, 0]
click at [250, 180] on label "бабушка" at bounding box center [323, 175] width 279 height 12
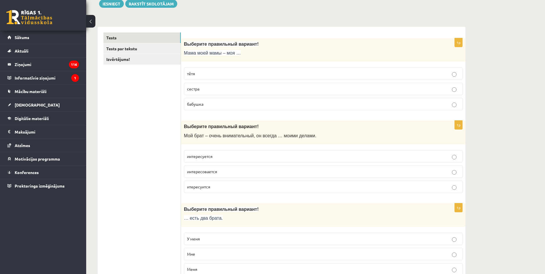
scroll to position [77, 0]
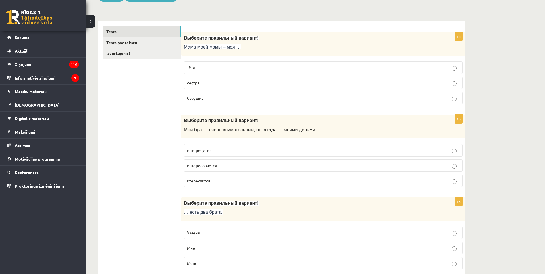
click at [229, 154] on label "интересуется" at bounding box center [323, 150] width 279 height 12
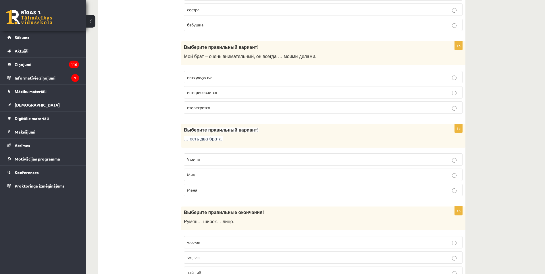
scroll to position [153, 0]
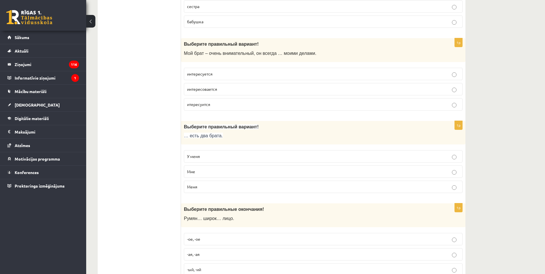
click at [205, 157] on p "У меня" at bounding box center [323, 156] width 272 height 6
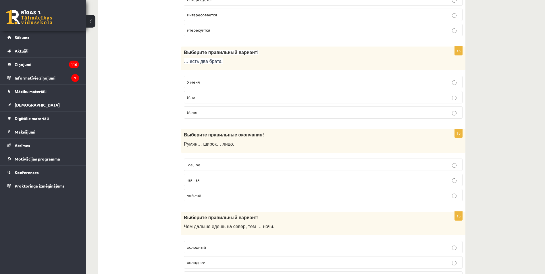
scroll to position [268, 0]
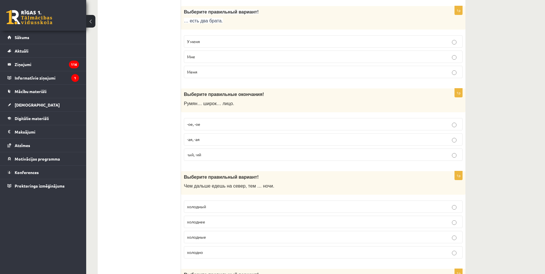
click at [220, 125] on p "-ое, -ое" at bounding box center [323, 124] width 272 height 6
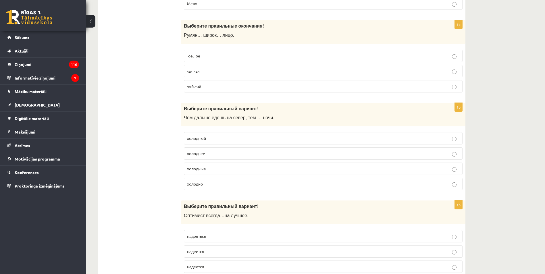
scroll to position [345, 0]
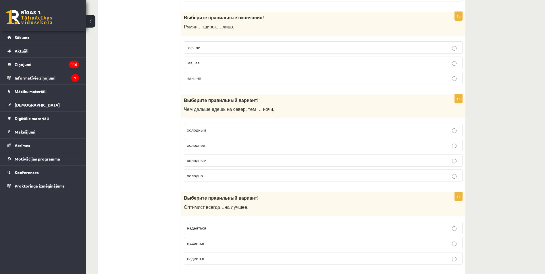
click at [232, 66] on p "-ая, -ая" at bounding box center [323, 63] width 272 height 6
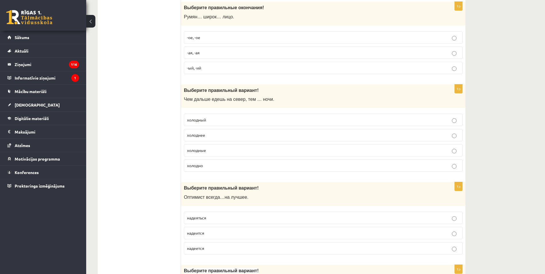
scroll to position [364, 0]
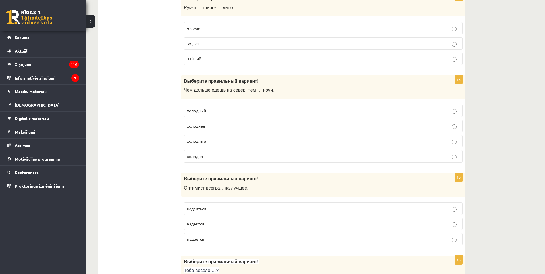
click at [242, 126] on p "холоднее" at bounding box center [323, 126] width 272 height 6
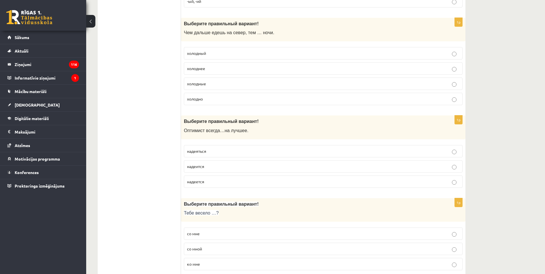
scroll to position [441, 0]
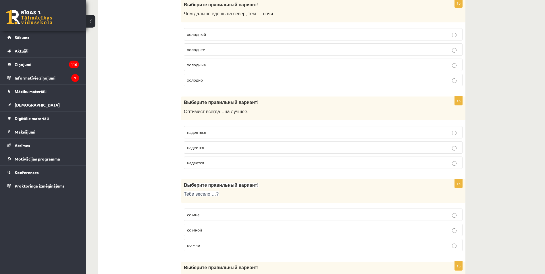
click at [229, 127] on label "надеяться" at bounding box center [323, 132] width 279 height 12
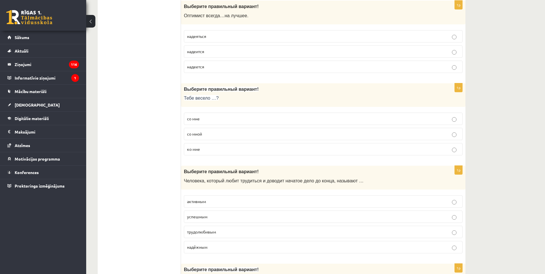
click at [243, 133] on p "со мной" at bounding box center [323, 134] width 272 height 6
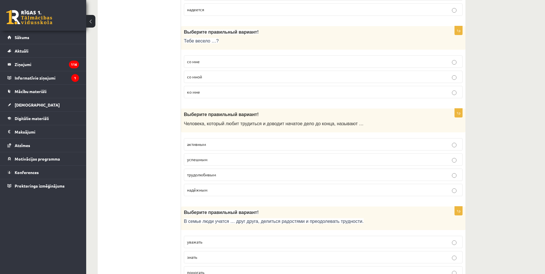
scroll to position [594, 0]
click at [286, 177] on p "трудолюбивым" at bounding box center [323, 175] width 272 height 6
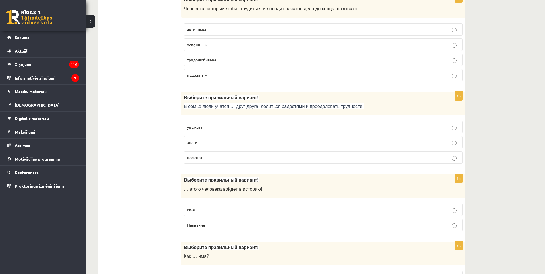
scroll to position [709, 0]
click at [431, 130] on label "уважать" at bounding box center [323, 127] width 279 height 12
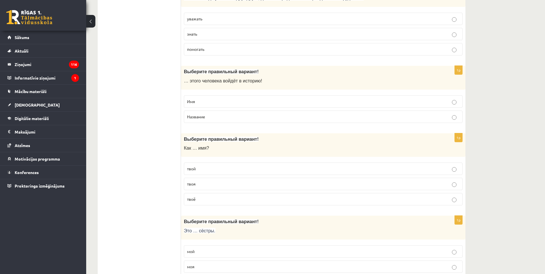
scroll to position [824, 0]
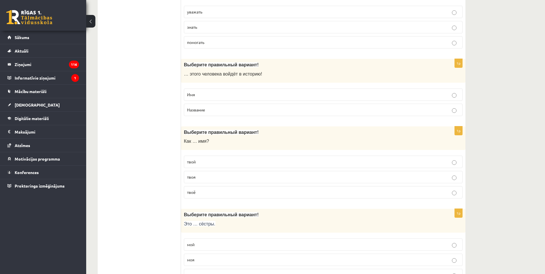
click at [233, 94] on p "Имя" at bounding box center [323, 95] width 272 height 6
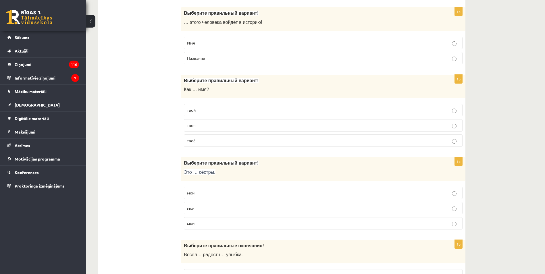
scroll to position [882, 0]
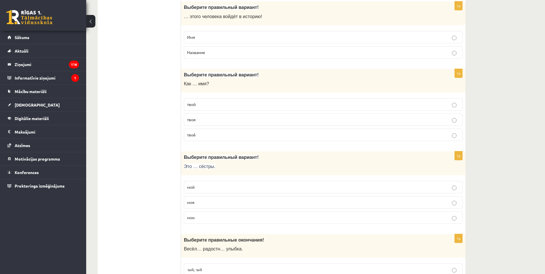
click at [332, 134] on p "твоё" at bounding box center [323, 135] width 272 height 6
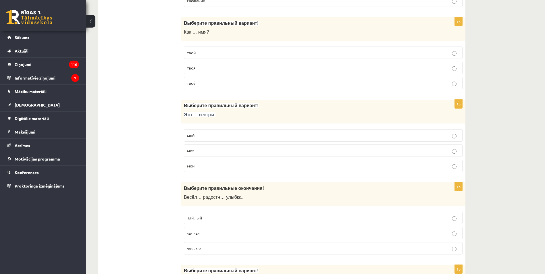
scroll to position [939, 0]
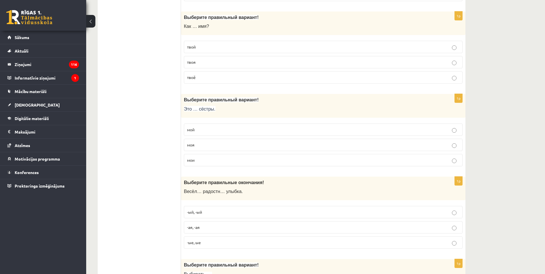
click at [244, 142] on label "моя" at bounding box center [323, 145] width 279 height 12
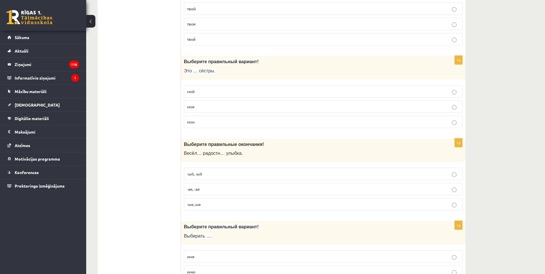
scroll to position [997, 0]
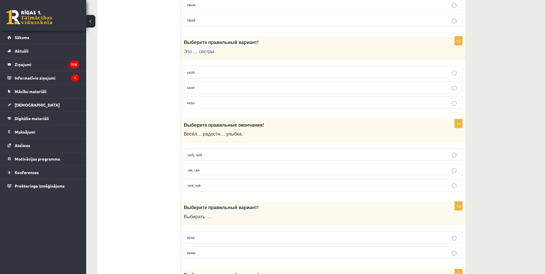
click at [241, 169] on p "-ая, -ая" at bounding box center [323, 170] width 272 height 6
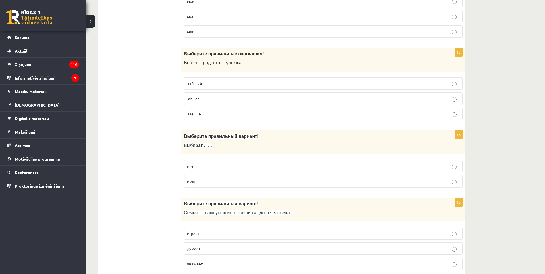
scroll to position [1092, 0]
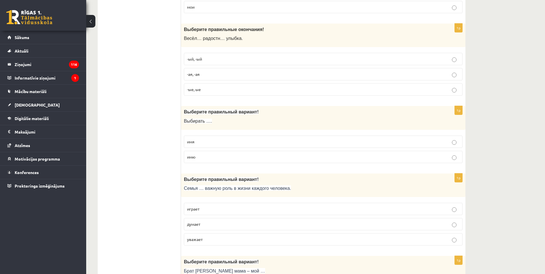
click at [245, 141] on p "имя" at bounding box center [323, 142] width 272 height 6
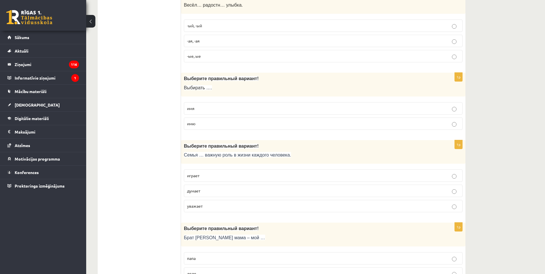
scroll to position [1130, 0]
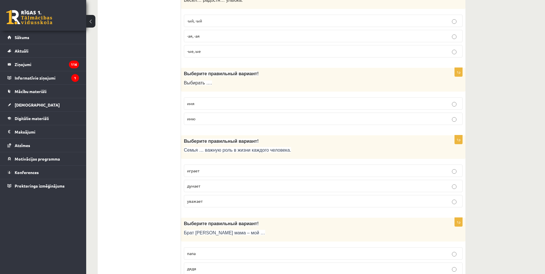
click at [249, 169] on p "играет" at bounding box center [323, 171] width 272 height 6
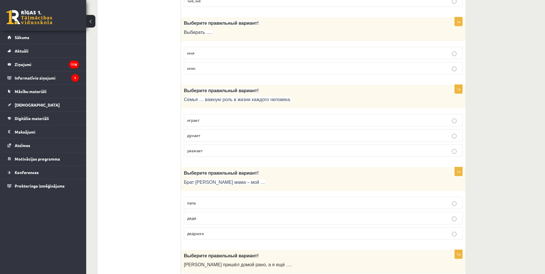
scroll to position [1245, 0]
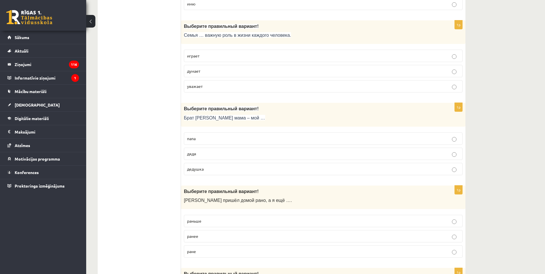
click at [230, 152] on p "дядя" at bounding box center [323, 154] width 272 height 6
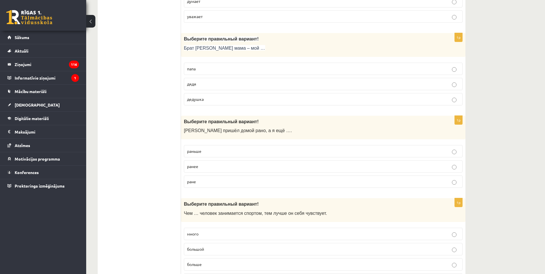
scroll to position [1322, 0]
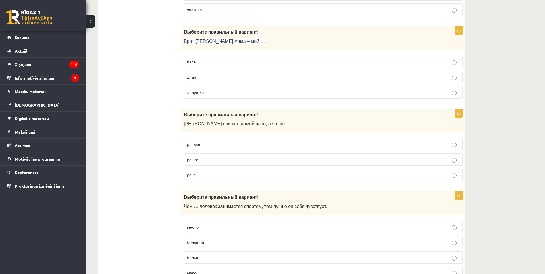
click at [256, 146] on p "раньше" at bounding box center [323, 144] width 272 height 6
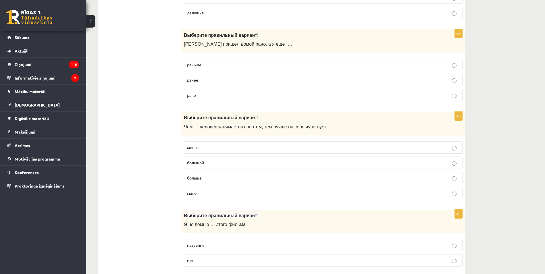
scroll to position [1418, 0]
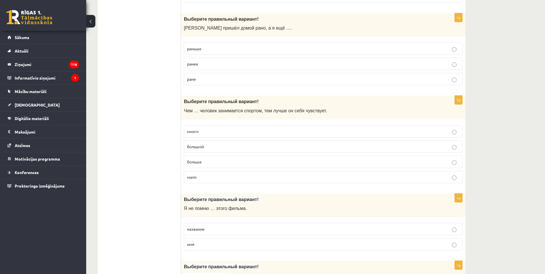
click at [251, 64] on p "ранее" at bounding box center [323, 64] width 272 height 6
click at [317, 45] on label "раньше" at bounding box center [323, 49] width 279 height 12
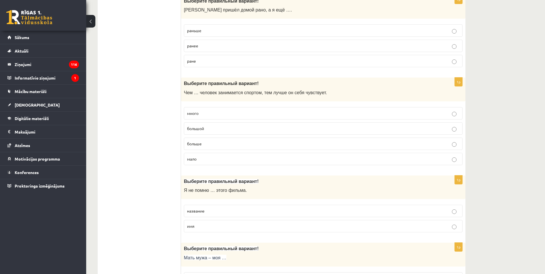
scroll to position [1456, 0]
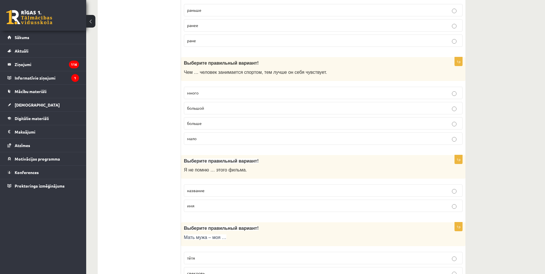
click at [237, 128] on label "больше" at bounding box center [323, 123] width 279 height 12
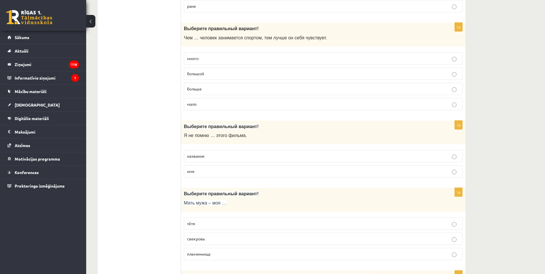
scroll to position [1495, 0]
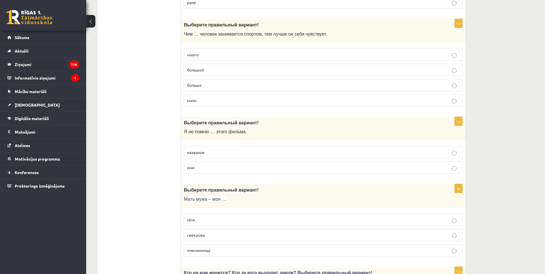
click at [304, 148] on label "название" at bounding box center [323, 152] width 279 height 12
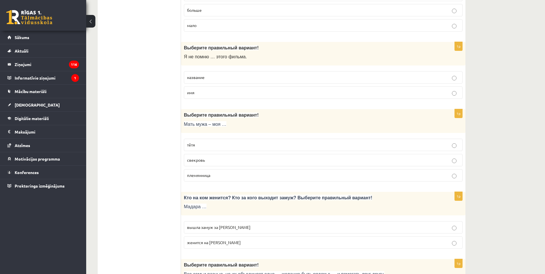
scroll to position [1571, 0]
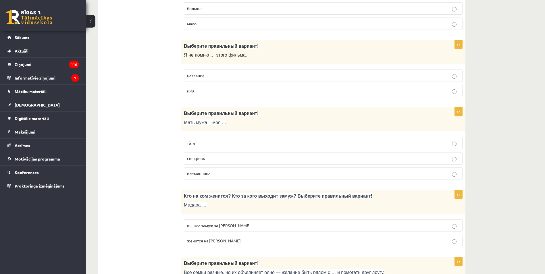
click at [360, 160] on p "свекровь" at bounding box center [323, 158] width 272 height 6
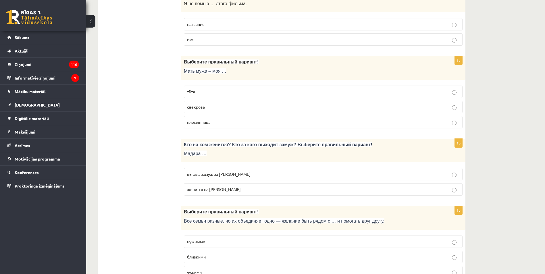
scroll to position [1629, 0]
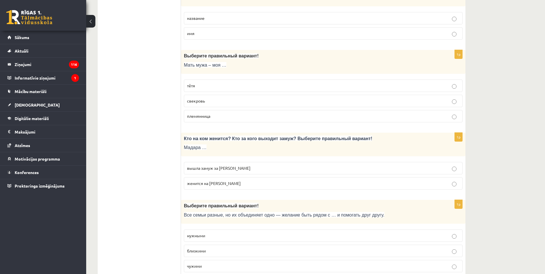
click at [321, 172] on label "вышла замуж за Марка" at bounding box center [323, 168] width 279 height 12
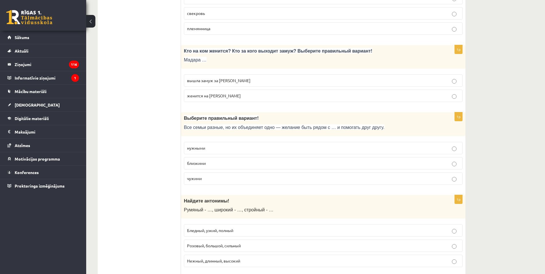
scroll to position [1725, 0]
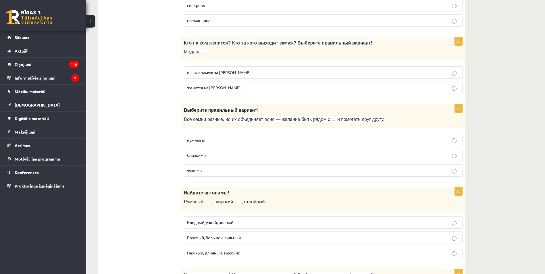
click at [326, 159] on label "близкими" at bounding box center [323, 155] width 279 height 12
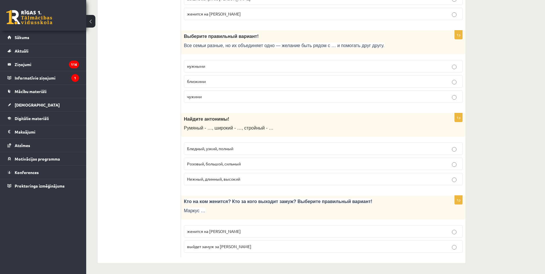
scroll to position [1799, 0]
click at [307, 177] on p "Нежный, длинный, высокий" at bounding box center [323, 178] width 272 height 6
click at [397, 154] on label "Бледный, узкий, полный" at bounding box center [323, 148] width 279 height 12
click at [263, 236] on label "женится на Агнии" at bounding box center [323, 230] width 279 height 12
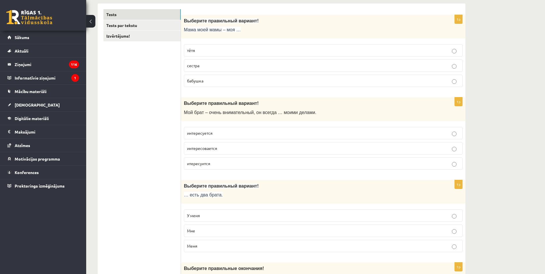
scroll to position [0, 0]
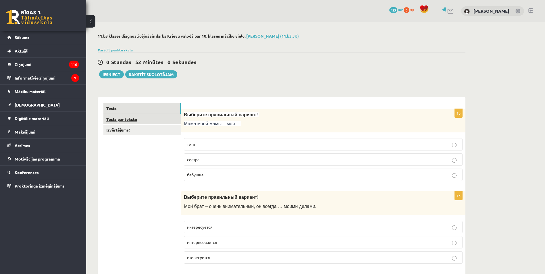
click at [135, 118] on link "Tests par tekstu" at bounding box center [141, 119] width 77 height 11
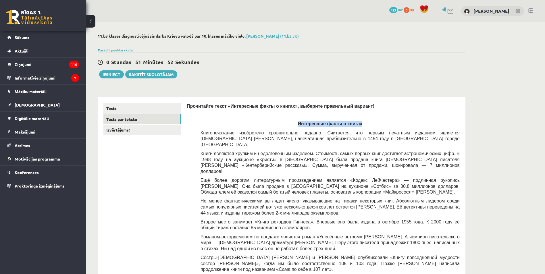
drag, startPoint x: 297, startPoint y: 123, endPoint x: 365, endPoint y: 121, distance: 68.4
type textarea "**********"
click at [365, 121] on p "Интересные факты о книгах" at bounding box center [330, 124] width 259 height 6
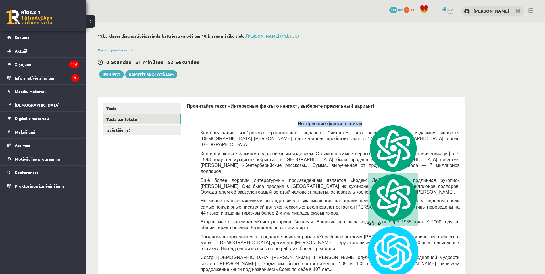
drag, startPoint x: 365, startPoint y: 121, endPoint x: 341, endPoint y: 121, distance: 24.4
click at [341, 121] on span "Интересные факты о книгах" at bounding box center [330, 123] width 65 height 5
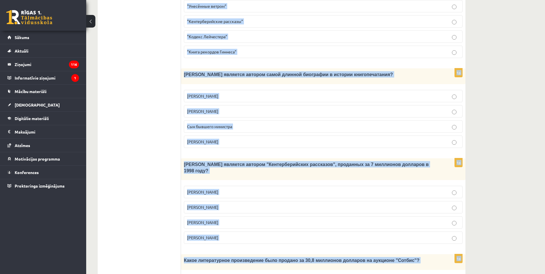
scroll to position [492, 0]
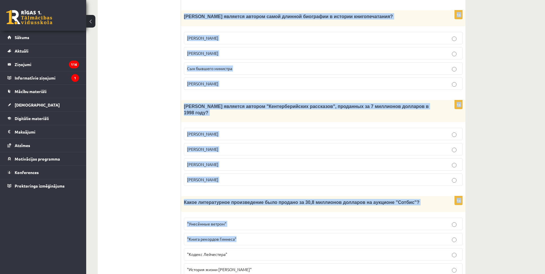
drag, startPoint x: 300, startPoint y: 62, endPoint x: 426, endPoint y: 262, distance: 236.1
copy form "Интересные факты о книгах Книгопечатание изобретено сравнительно недавно. Счита…"
drag, startPoint x: 426, startPoint y: 262, endPoint x: 399, endPoint y: 180, distance: 86.8
click at [400, 196] on div "1p Какое литературное произведение было продано за 30,8 миллионов долларов на а…" at bounding box center [323, 238] width 285 height 84
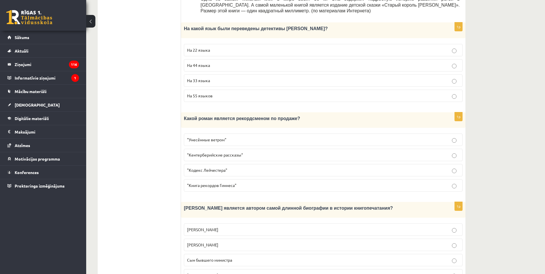
scroll to position [205, 0]
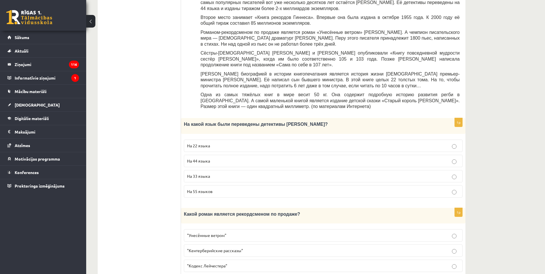
click at [224, 158] on p "На 44 языка" at bounding box center [323, 161] width 272 height 6
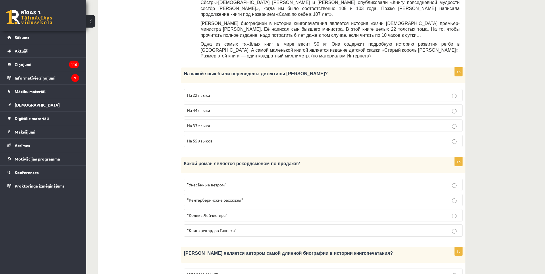
scroll to position [262, 0]
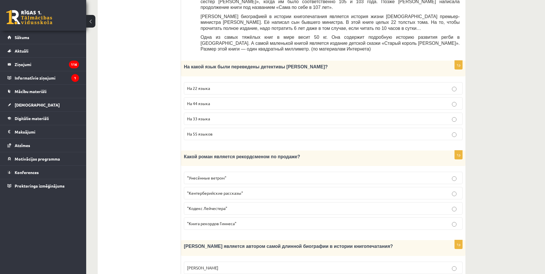
click at [238, 172] on label ""Унесённые ветром"" at bounding box center [323, 178] width 279 height 12
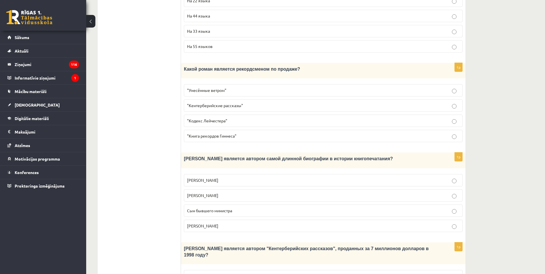
scroll to position [358, 0]
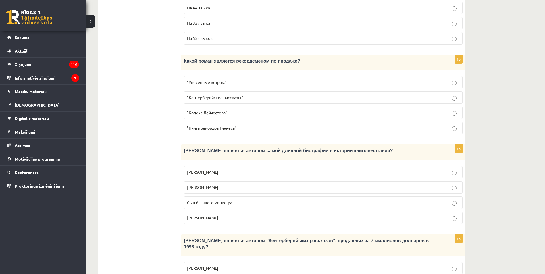
click at [235, 200] on p "Сын бывшего министра" at bounding box center [323, 203] width 272 height 6
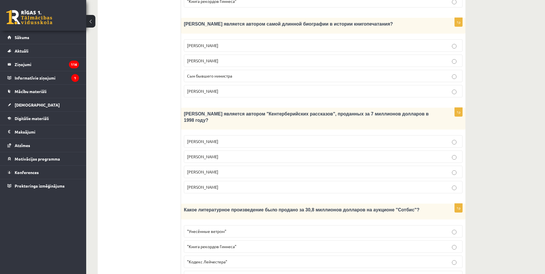
scroll to position [492, 0]
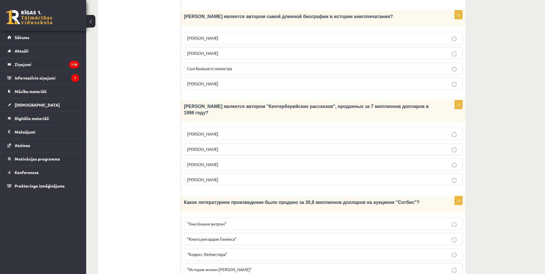
click at [224, 162] on p "Джефри Чосер" at bounding box center [323, 165] width 272 height 6
click at [223, 248] on label ""Кодекс Лейчестера"" at bounding box center [323, 254] width 279 height 12
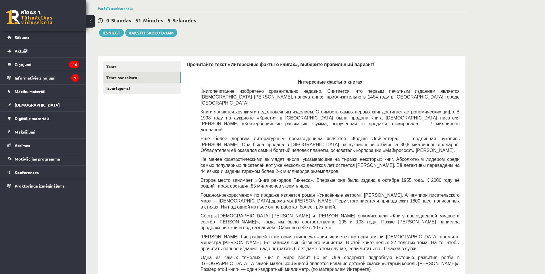
scroll to position [0, 0]
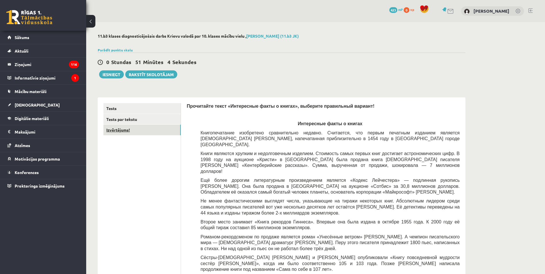
click at [127, 135] on link "Izvērtējums!" at bounding box center [141, 130] width 77 height 11
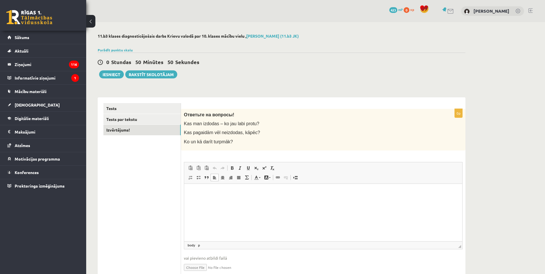
click at [305, 200] on html at bounding box center [323, 193] width 278 height 18
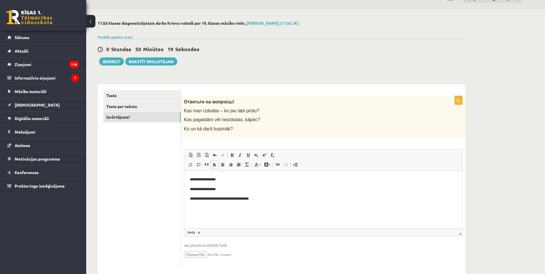
scroll to position [25, 0]
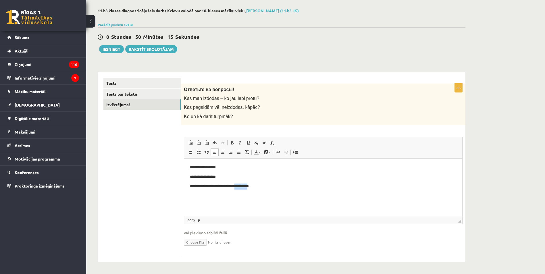
drag, startPoint x: 255, startPoint y: 186, endPoint x: 242, endPoint y: 190, distance: 13.4
click at [242, 190] on html "**********" at bounding box center [323, 176] width 278 height 37
click at [177, 82] on link "Tests" at bounding box center [141, 83] width 77 height 11
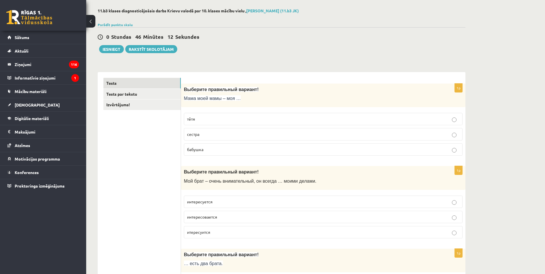
scroll to position [59, 0]
click at [113, 51] on button "Iesniegt" at bounding box center [111, 49] width 25 height 8
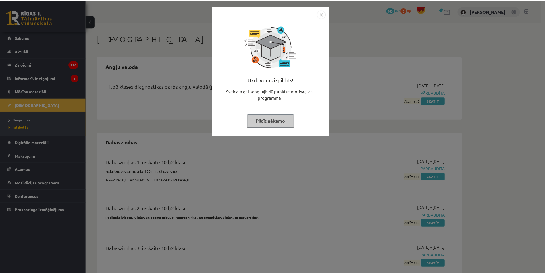
scroll to position [59, 0]
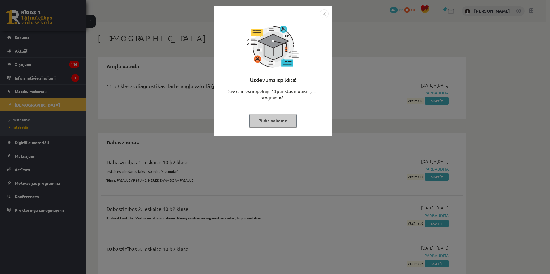
click at [319, 16] on div at bounding box center [272, 13] width 111 height 9
click at [320, 15] on img "Close" at bounding box center [324, 13] width 9 height 9
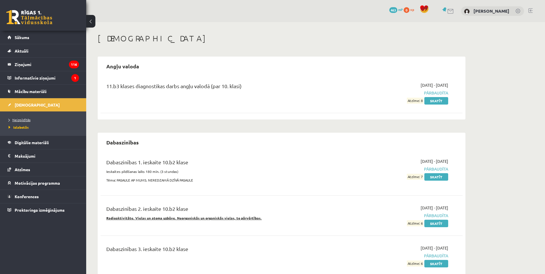
click at [27, 121] on span "Neizpildītās" at bounding box center [20, 120] width 22 height 5
